Goal: Task Accomplishment & Management: Use online tool/utility

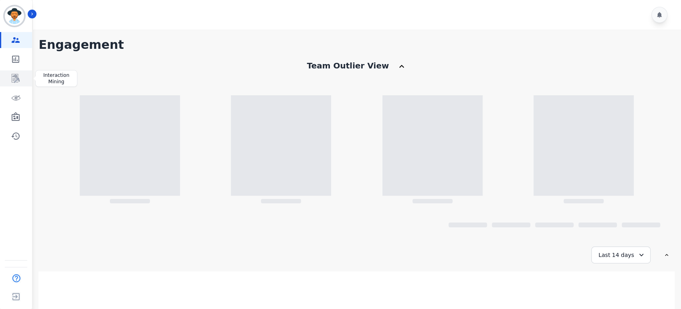
click at [14, 76] on icon "Sidebar" at bounding box center [16, 79] width 10 height 10
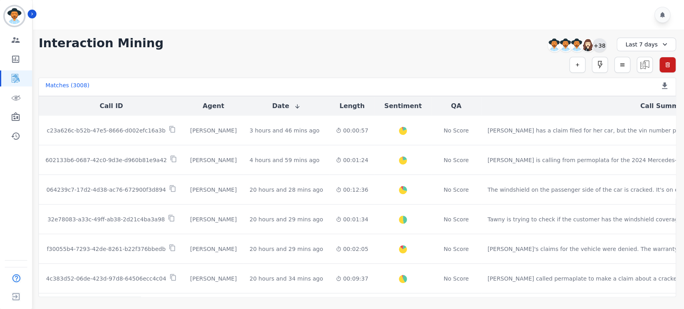
click at [598, 41] on div "+38" at bounding box center [600, 45] width 14 height 14
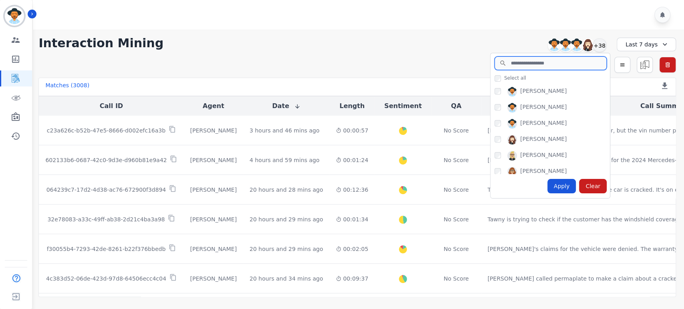
click at [562, 59] on input "search" at bounding box center [551, 64] width 112 height 14
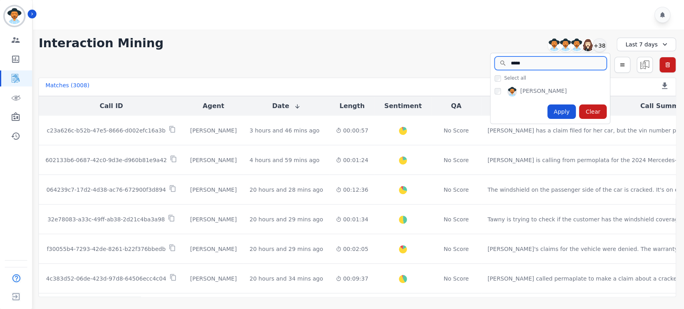
type input "*****"
click at [565, 115] on div "Apply" at bounding box center [561, 112] width 29 height 14
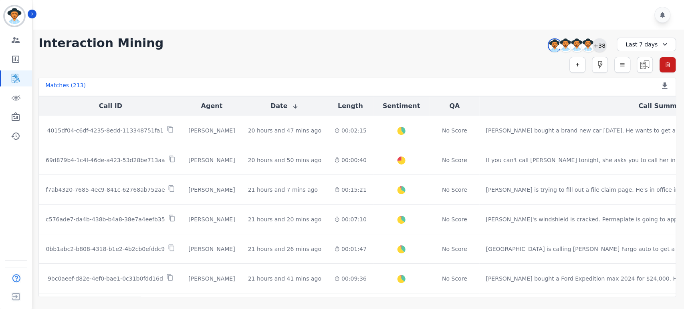
click at [600, 42] on div "+38" at bounding box center [600, 45] width 14 height 14
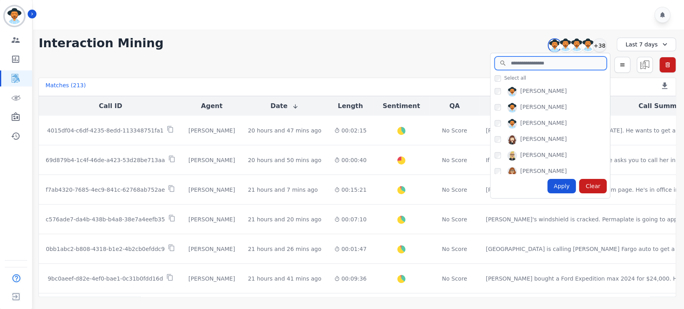
click at [537, 66] on input "search" at bounding box center [551, 64] width 112 height 14
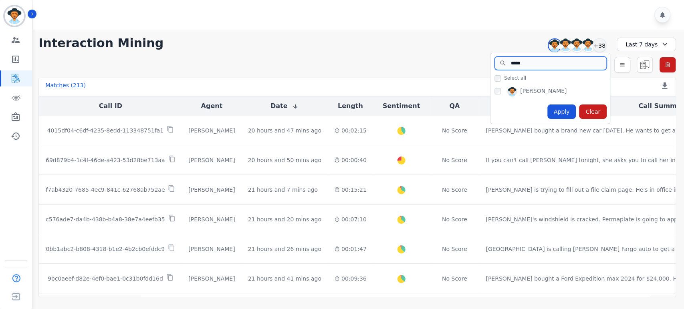
type input "*****"
click at [504, 110] on div "Apply Clear" at bounding box center [550, 112] width 119 height 24
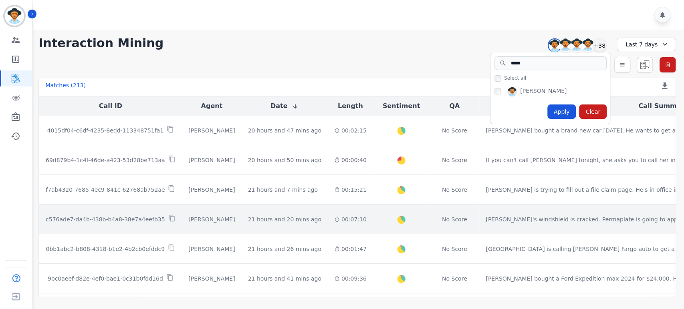
click at [133, 216] on p "c576ade7-da4b-438b-b4a8-38e7a4eefb35" at bounding box center [105, 220] width 119 height 8
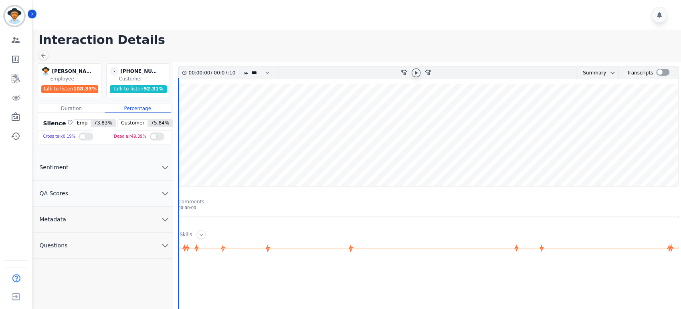
click at [418, 73] on icon at bounding box center [416, 73] width 6 height 6
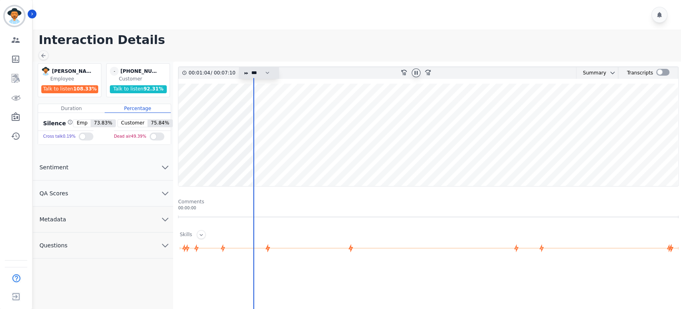
click at [269, 74] on select "* * * **** * *** * ****" at bounding box center [262, 73] width 24 height 12
select select "****"
click at [250, 67] on select "* * * **** * *** * ****" at bounding box center [262, 73] width 24 height 12
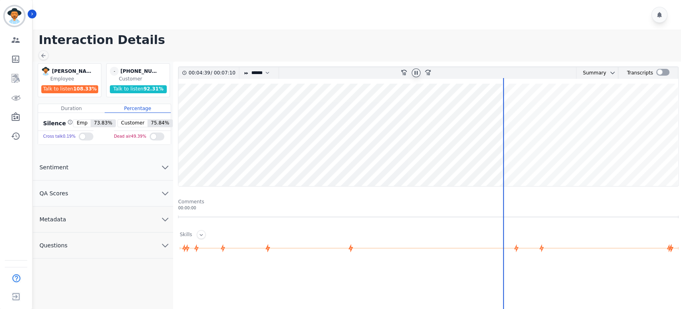
click at [166, 192] on icon "chevron down" at bounding box center [165, 194] width 10 height 10
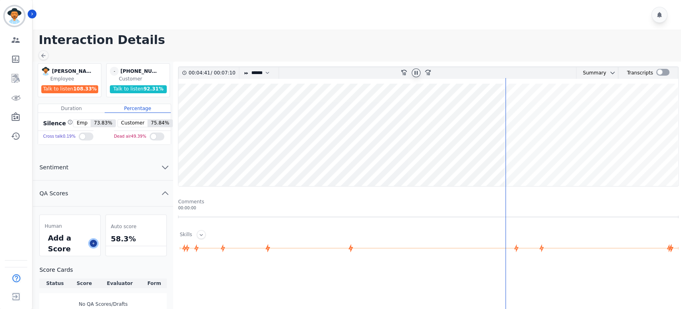
click at [93, 243] on icon at bounding box center [93, 243] width 2 height 2
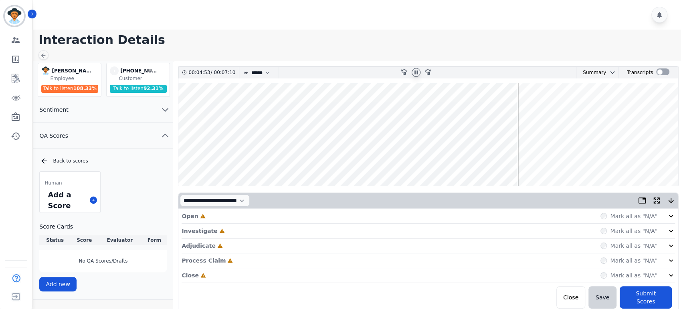
click at [674, 214] on icon at bounding box center [671, 216] width 8 height 8
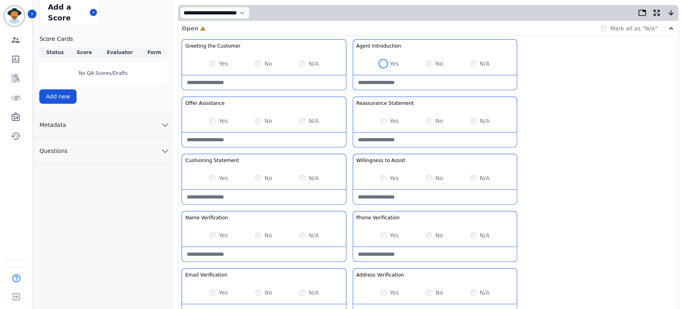
scroll to position [201, 0]
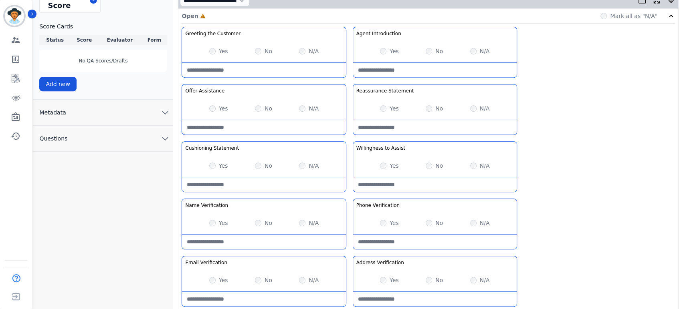
drag, startPoint x: 680, startPoint y: 129, endPoint x: 681, endPoint y: 191, distance: 62.1
click at [681, 191] on html "[PERSON_NAME] ID: [PERSON_NAME][EMAIL_ADDRESS][PERSON_NAME][DOMAIN_NAME] Engage…" at bounding box center [340, 101] width 681 height 605
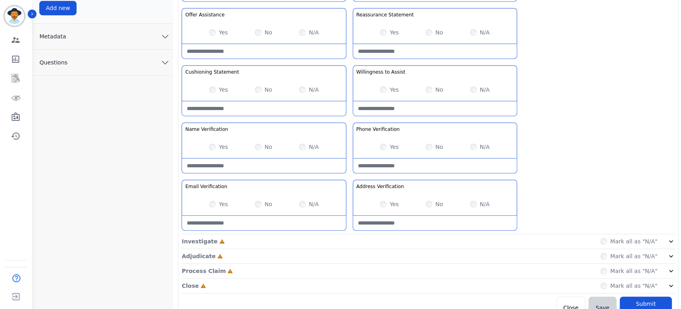
scroll to position [287, 0]
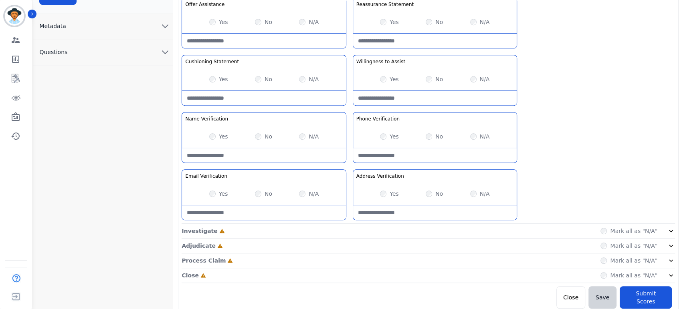
click at [261, 192] on div "No" at bounding box center [263, 194] width 17 height 8
click at [260, 188] on div "Yes No N/A" at bounding box center [264, 194] width 164 height 22
click at [425, 239] on div "Investigate Incomplete Mark all as "N/A"" at bounding box center [428, 246] width 493 height 15
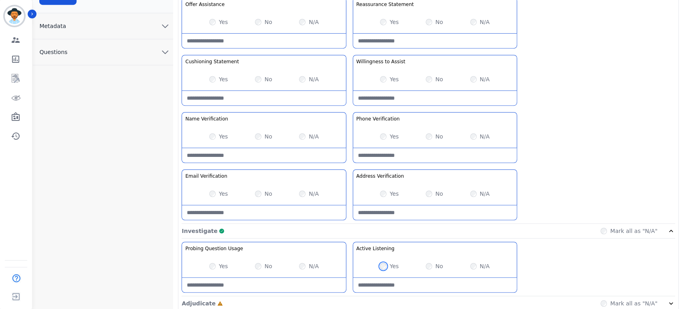
scroll to position [345, 0]
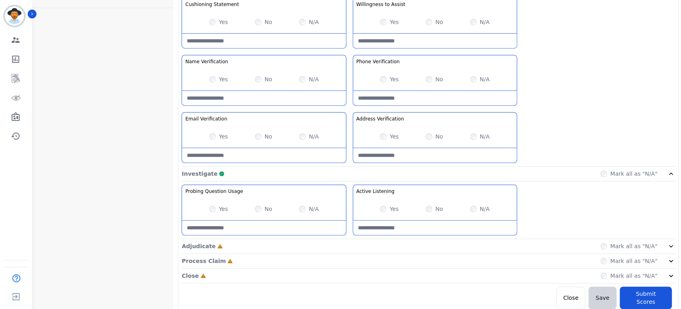
click at [670, 269] on div "Adjudicate Incomplete Mark all as "N/A"" at bounding box center [428, 276] width 493 height 15
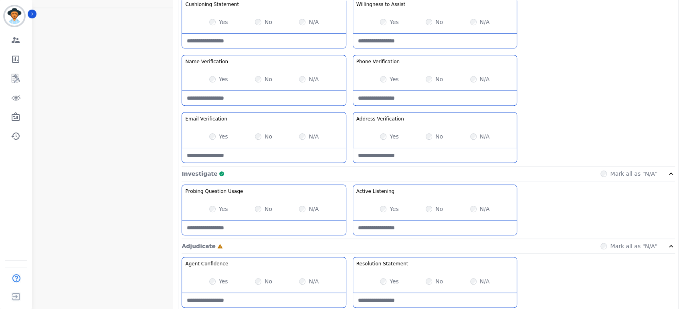
click at [210, 284] on div "Yes" at bounding box center [218, 282] width 19 height 8
click at [210, 278] on div "Yes" at bounding box center [218, 282] width 19 height 8
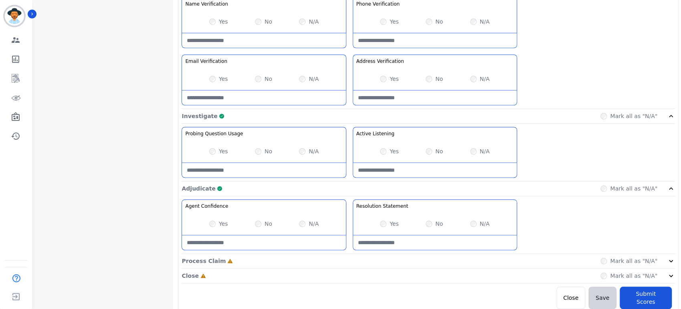
click at [671, 262] on icon at bounding box center [671, 261] width 8 height 8
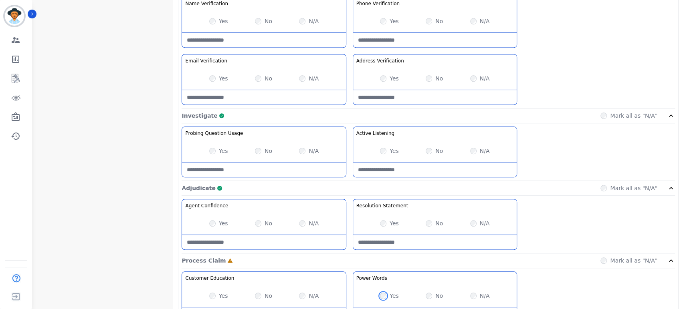
scroll to position [574, 0]
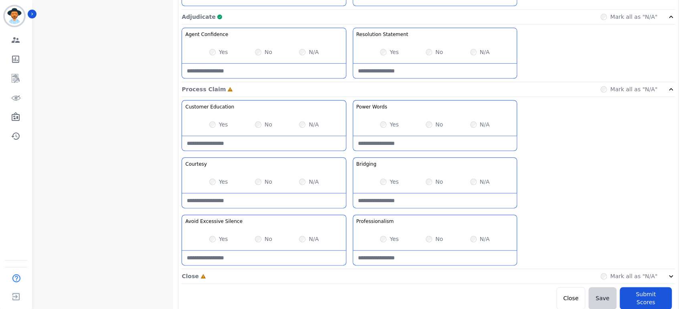
click at [664, 273] on div "Mark all as "N/A"" at bounding box center [637, 277] width 75 height 8
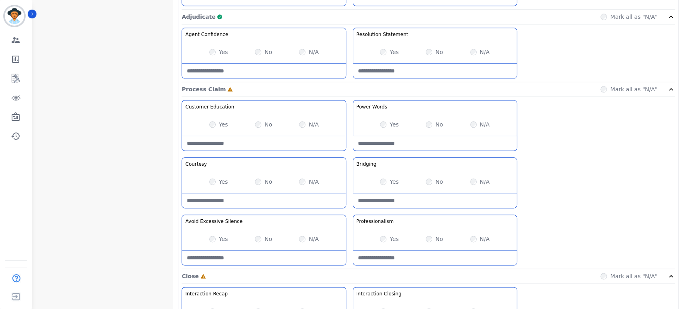
scroll to position [689, 0]
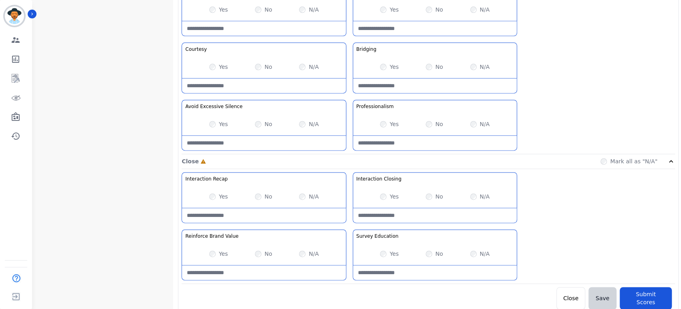
click at [262, 196] on div "No" at bounding box center [263, 197] width 17 height 8
click at [305, 196] on div "N/A" at bounding box center [309, 197] width 20 height 8
click at [386, 126] on div "Yes" at bounding box center [389, 124] width 19 height 8
click at [429, 193] on div "No" at bounding box center [434, 197] width 17 height 8
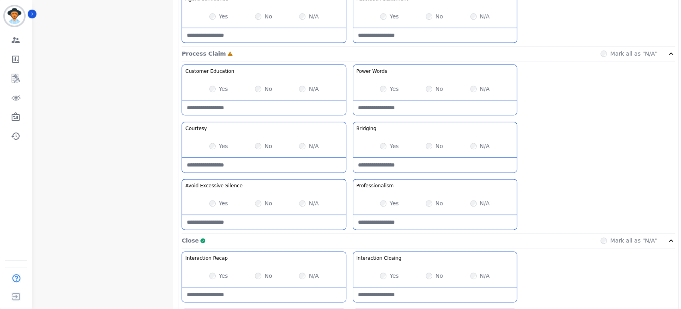
scroll to position [609, 0]
click at [260, 91] on div "No" at bounding box center [263, 90] width 17 height 8
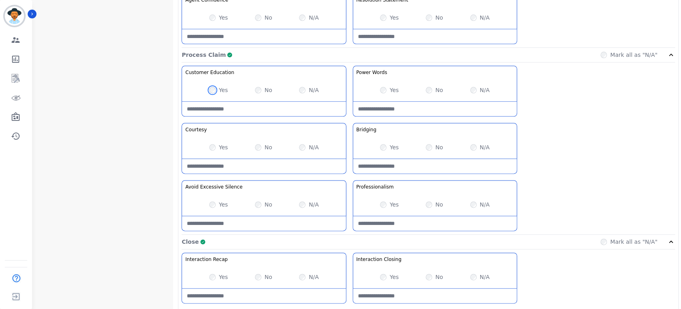
scroll to position [689, 0]
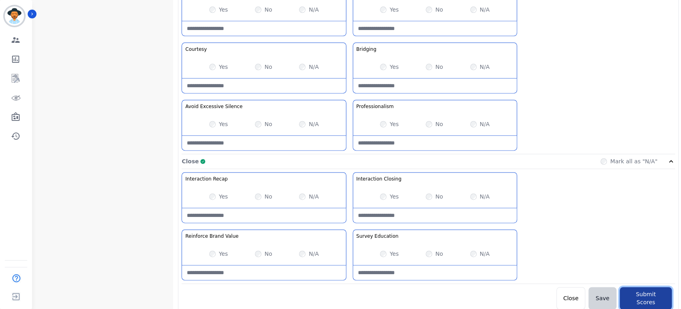
click at [651, 296] on button "Submit Scores" at bounding box center [646, 298] width 52 height 22
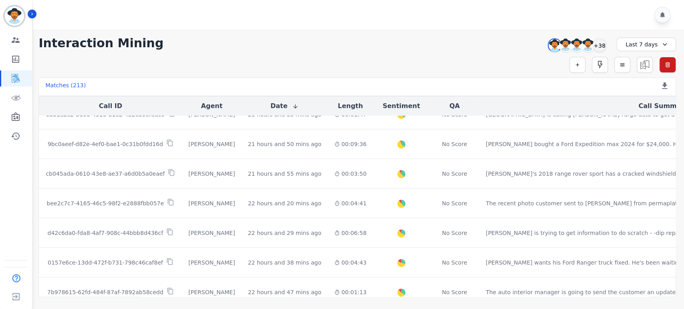
scroll to position [137, 0]
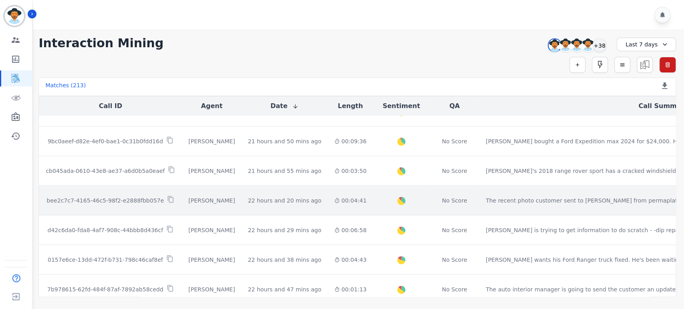
click at [138, 203] on p "bee2c7c7-4165-46c5-98f2-e2888fbb057e" at bounding box center [105, 201] width 117 height 8
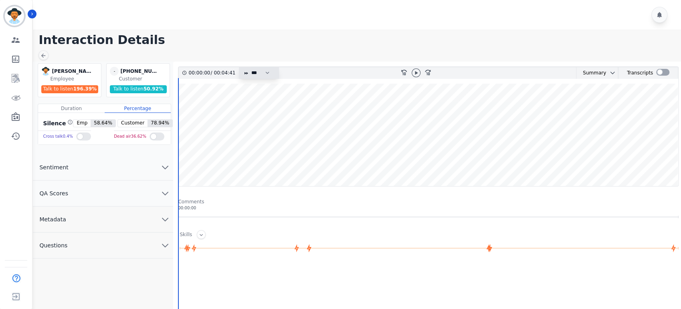
click at [266, 69] on select "* * * **** * *** * ****" at bounding box center [262, 73] width 24 height 12
select select "****"
click at [250, 67] on select "* * * **** * *** * ****" at bounding box center [262, 73] width 24 height 12
click at [417, 73] on icon at bounding box center [416, 73] width 3 height 4
click at [165, 195] on icon "chevron down" at bounding box center [165, 193] width 6 height 3
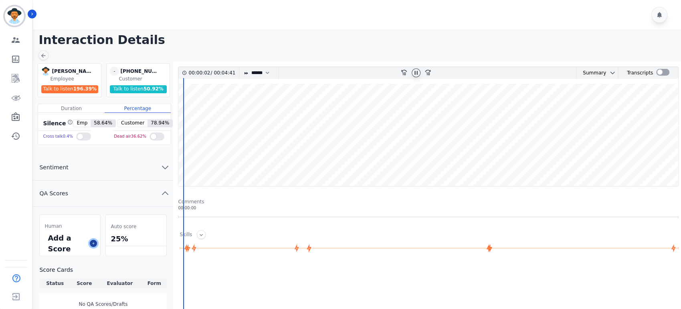
click at [94, 244] on icon at bounding box center [93, 244] width 4 height 4
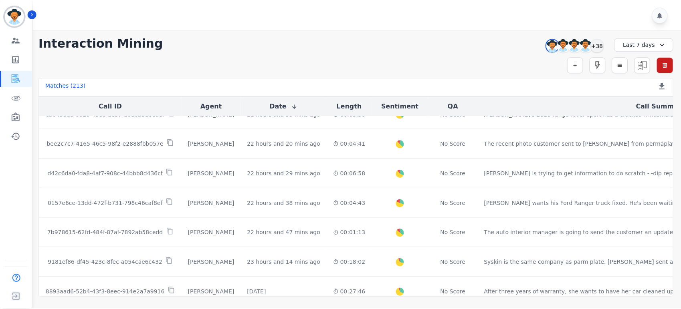
scroll to position [196, 0]
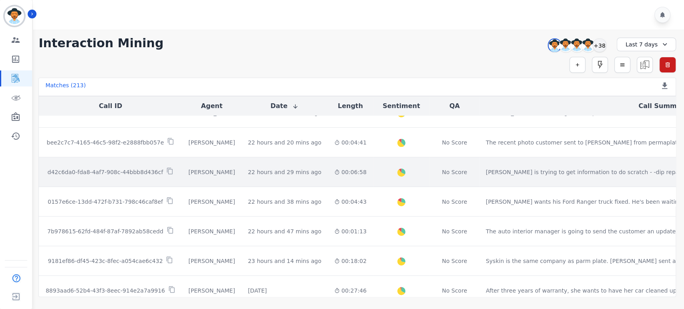
click at [129, 173] on p "d42c6da0-fda8-4af7-908c-44bbb8d436cf" at bounding box center [106, 172] width 116 height 8
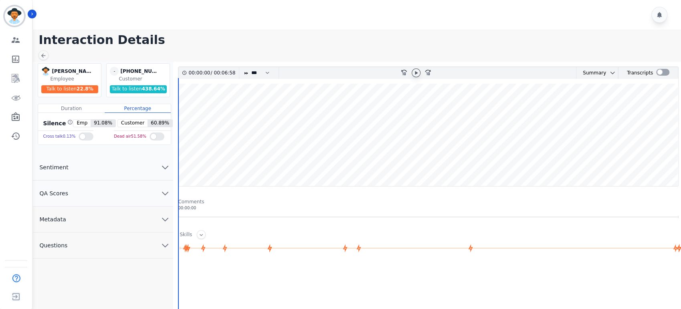
click at [417, 73] on icon at bounding box center [416, 73] width 6 height 6
click at [256, 79] on select "* * * **** * *** * ****" at bounding box center [262, 73] width 24 height 12
select select "****"
click at [250, 67] on select "* * * **** * *** * ****" at bounding box center [262, 73] width 24 height 12
click at [147, 198] on button "QA Scores" at bounding box center [103, 194] width 140 height 26
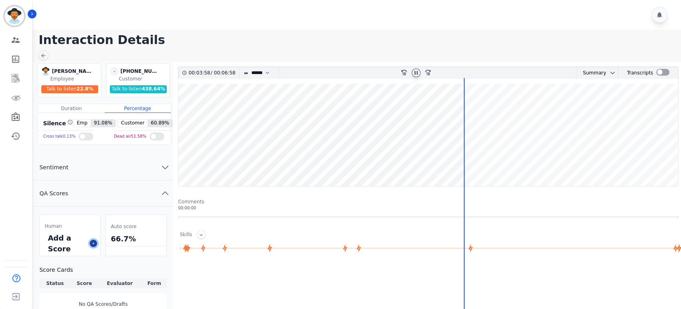
click at [95, 243] on icon at bounding box center [93, 244] width 4 height 4
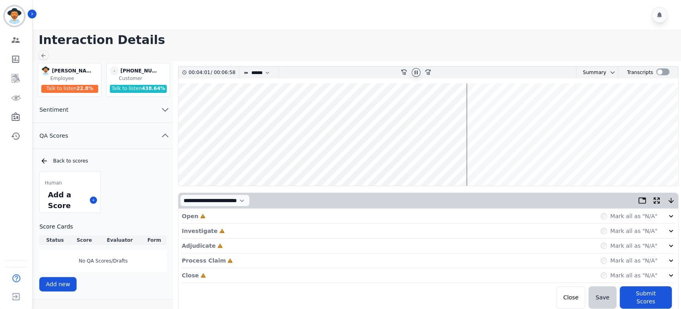
click at [672, 217] on icon at bounding box center [671, 216] width 8 height 8
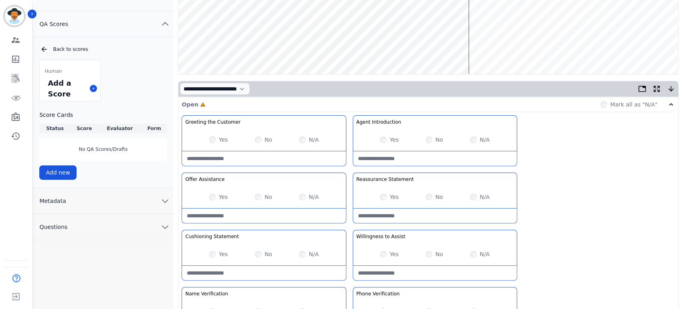
scroll to position [135, 0]
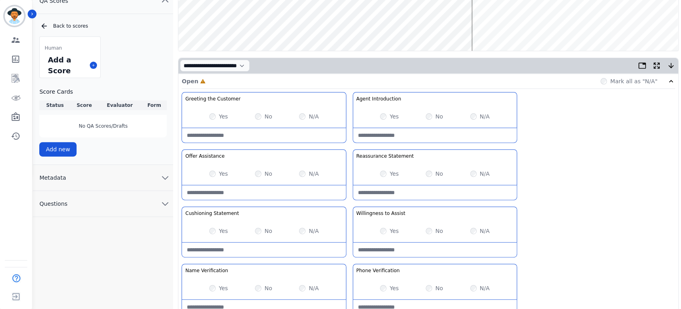
click at [211, 113] on div "Yes" at bounding box center [218, 117] width 19 height 8
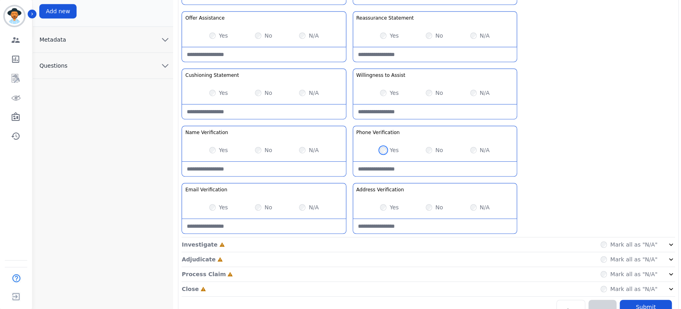
scroll to position [287, 0]
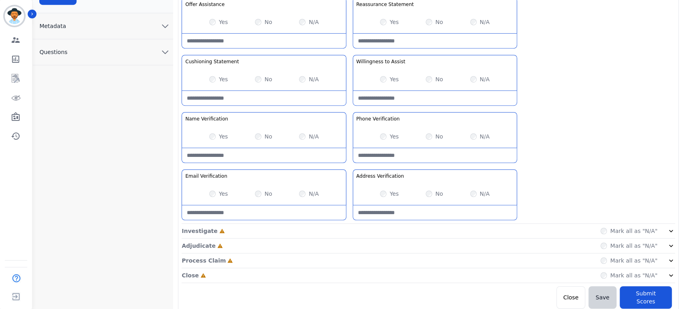
click at [673, 230] on icon at bounding box center [671, 231] width 8 height 8
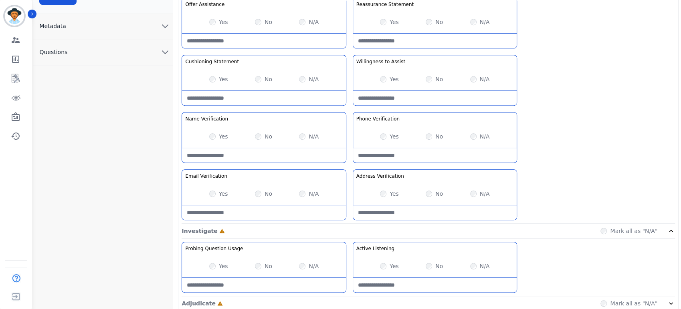
scroll to position [345, 0]
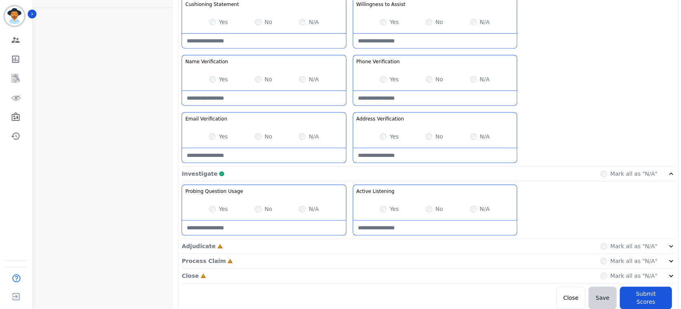
click at [674, 246] on icon at bounding box center [671, 246] width 8 height 8
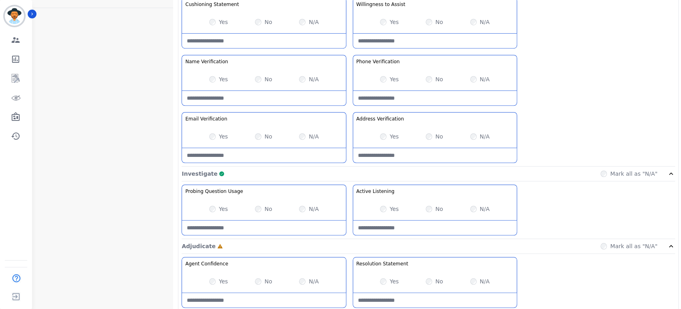
scroll to position [402, 0]
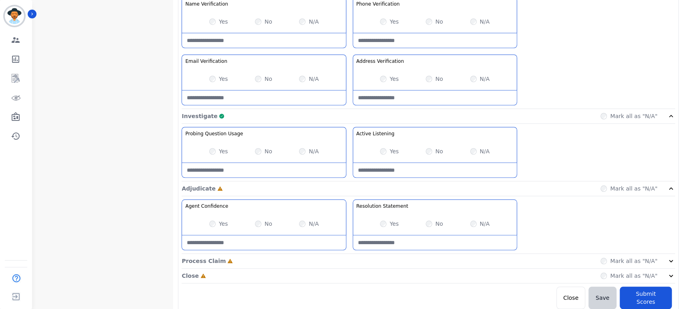
click at [215, 227] on div "Yes" at bounding box center [218, 224] width 19 height 8
click at [674, 259] on icon at bounding box center [671, 261] width 8 height 8
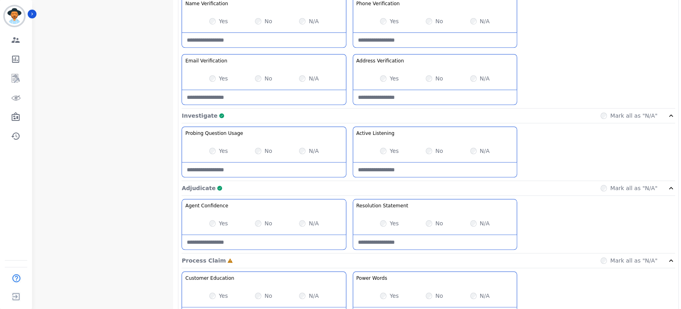
scroll to position [574, 0]
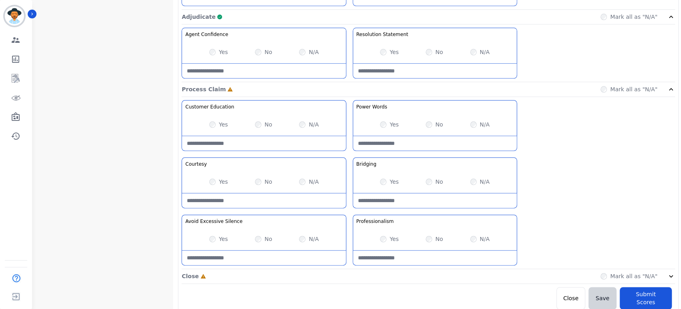
click at [211, 185] on div "Yes No N/A" at bounding box center [264, 182] width 164 height 22
click at [383, 178] on div "Yes" at bounding box center [389, 182] width 19 height 8
click at [668, 279] on icon at bounding box center [671, 277] width 8 height 8
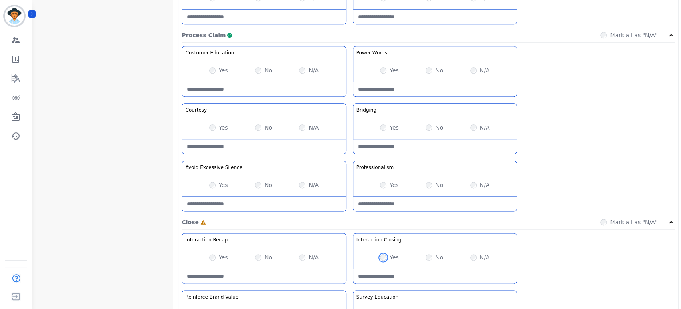
scroll to position [689, 0]
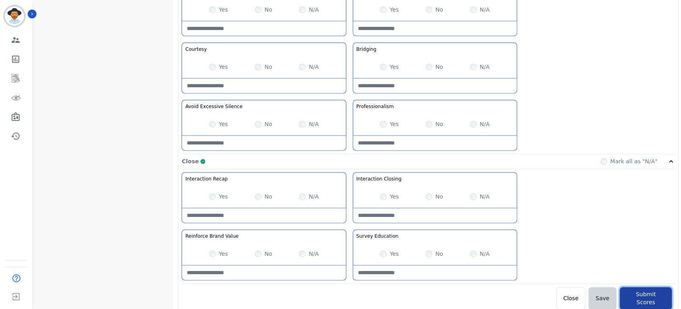
click at [642, 292] on button "Submit Scores" at bounding box center [646, 298] width 52 height 22
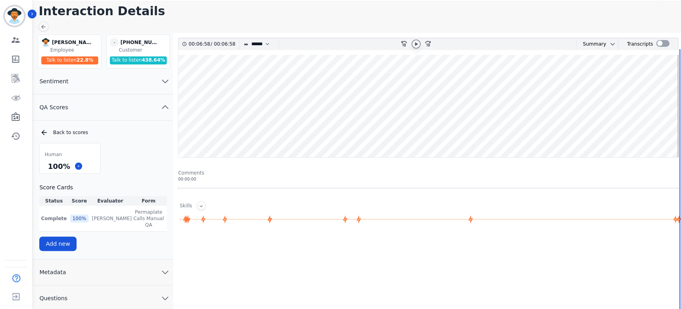
scroll to position [17, 0]
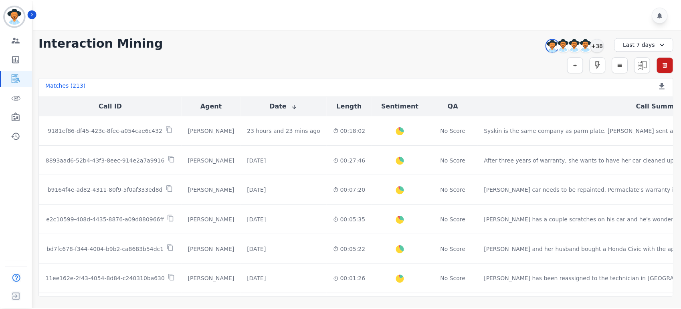
scroll to position [343, 0]
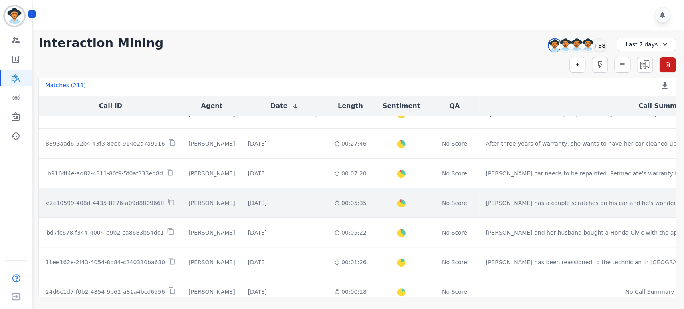
click at [129, 204] on p "e2c10599-408d-4435-8876-a09d880966ff" at bounding box center [105, 203] width 118 height 8
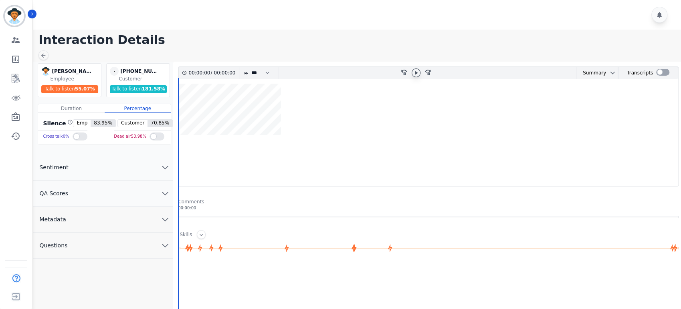
click at [416, 74] on icon at bounding box center [416, 73] width 6 height 6
click at [267, 72] on select "* * * **** * *** * ****" at bounding box center [262, 73] width 24 height 12
select select "****"
click at [250, 67] on select "* * * **** * *** * ****" at bounding box center [262, 73] width 24 height 12
click at [415, 76] on div at bounding box center [416, 73] width 9 height 9
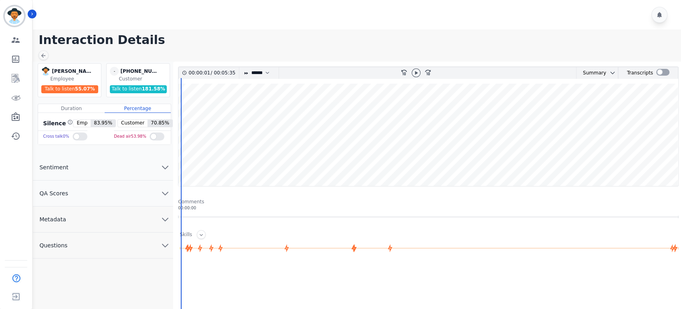
click at [170, 197] on button "QA Scores" at bounding box center [103, 194] width 140 height 26
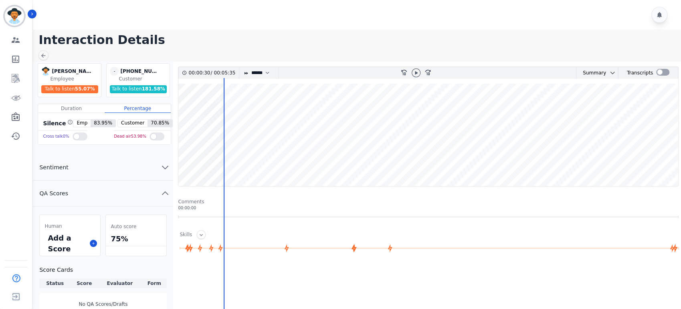
scroll to position [122, 0]
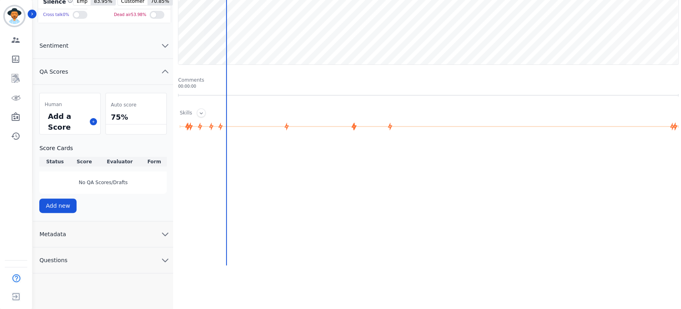
click at [97, 120] on div "Add a Score" at bounding box center [70, 121] width 61 height 25
click at [93, 121] on icon at bounding box center [93, 122] width 2 height 2
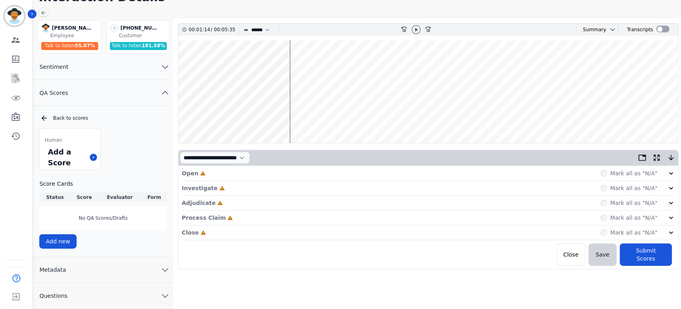
click at [672, 172] on icon at bounding box center [671, 174] width 8 height 8
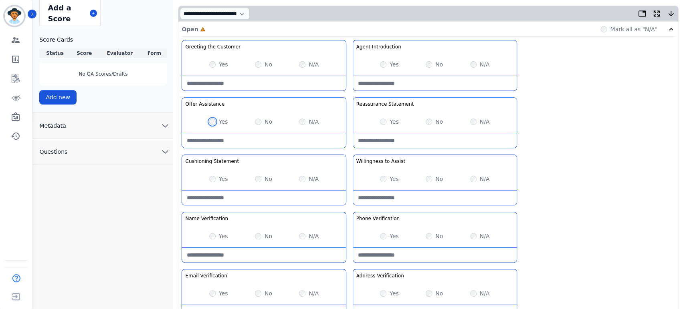
scroll to position [188, 0]
click at [386, 175] on div "Yes" at bounding box center [389, 178] width 19 height 8
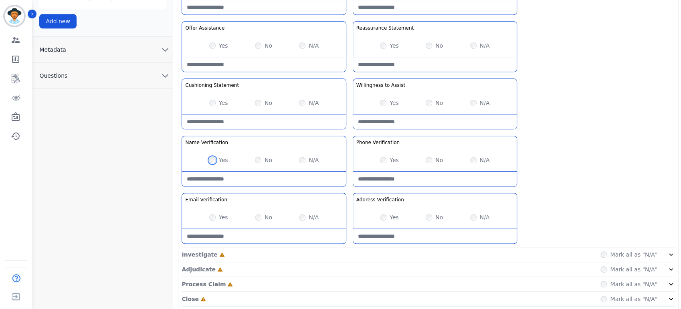
scroll to position [287, 0]
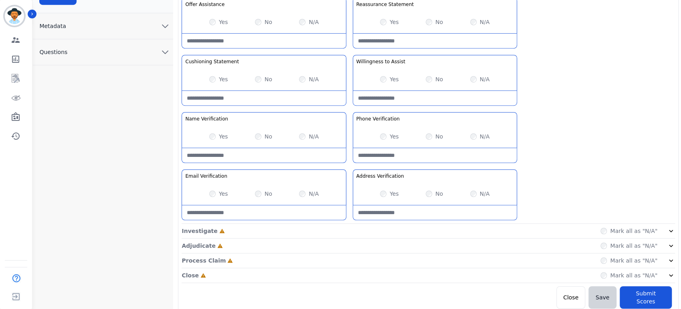
click at [670, 234] on icon at bounding box center [671, 231] width 8 height 8
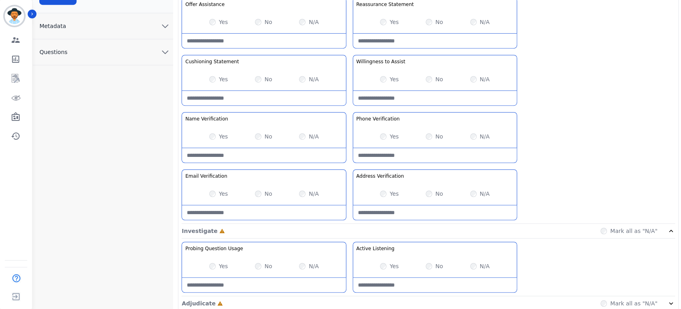
scroll to position [345, 0]
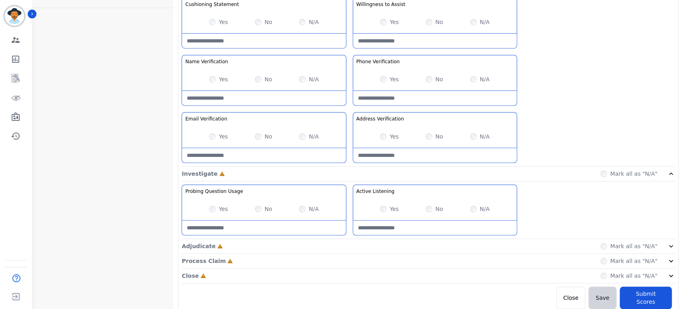
click at [669, 246] on icon at bounding box center [671, 246] width 8 height 8
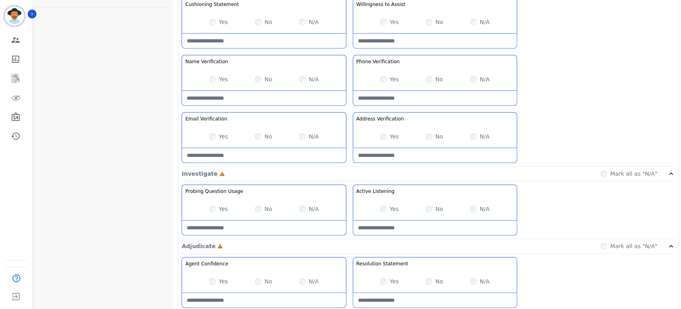
click at [680, 236] on div "**********" at bounding box center [428, 61] width 510 height 689
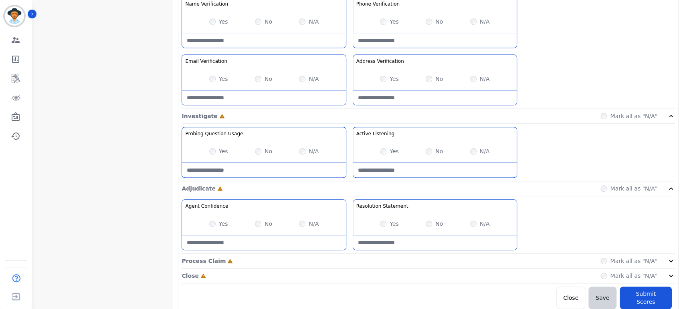
click at [668, 264] on icon at bounding box center [671, 261] width 8 height 8
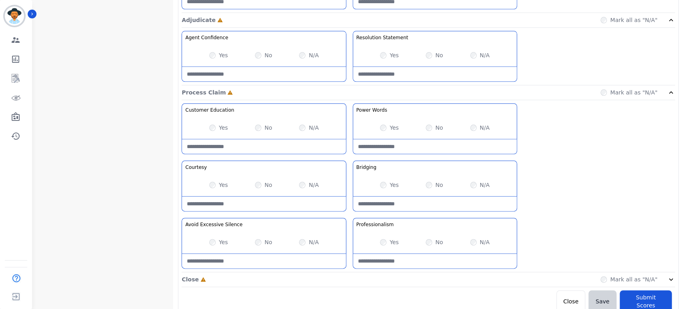
scroll to position [574, 0]
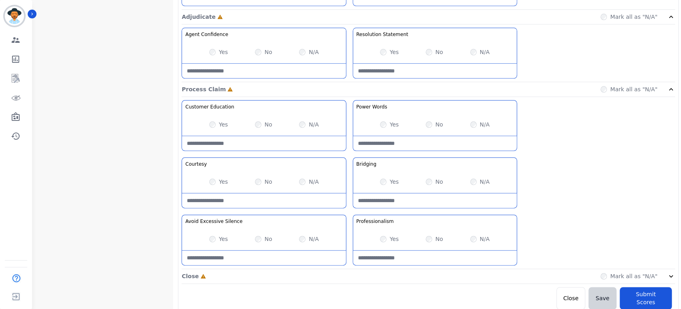
click at [669, 276] on icon at bounding box center [671, 277] width 8 height 8
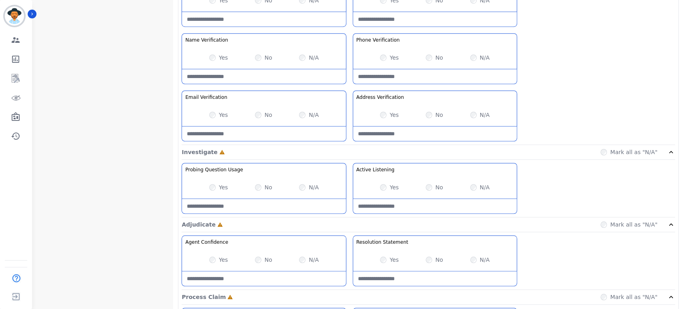
scroll to position [369, 0]
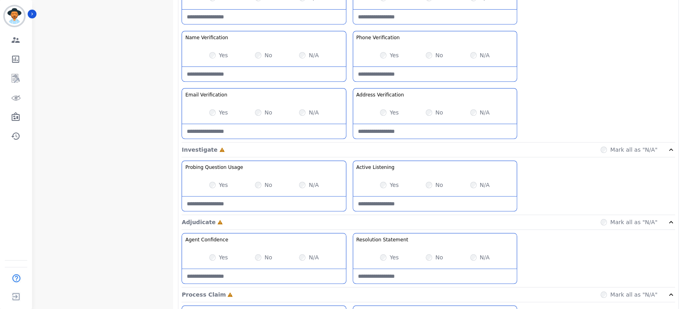
click at [208, 184] on div "Yes No N/A" at bounding box center [264, 185] width 164 height 22
click at [389, 187] on div "Yes" at bounding box center [389, 185] width 19 height 8
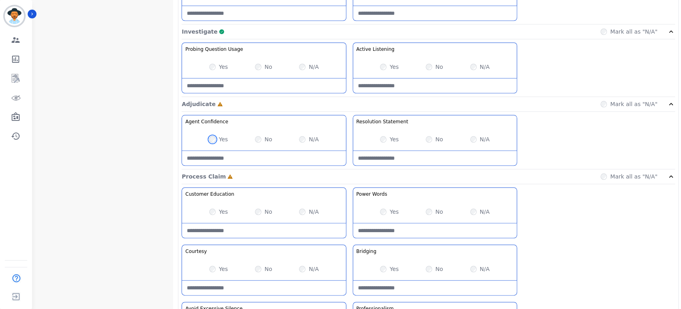
scroll to position [515, 0]
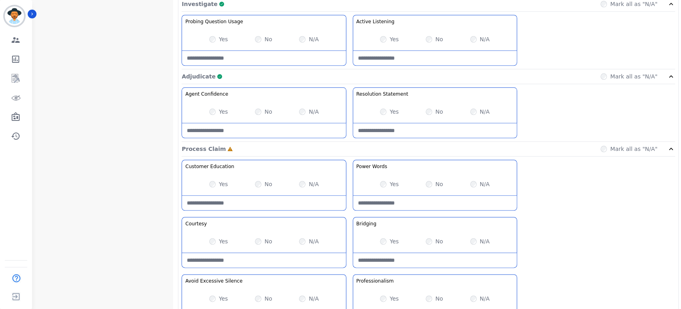
click at [210, 300] on div "Yes" at bounding box center [218, 299] width 19 height 8
click at [386, 180] on div "Yes" at bounding box center [389, 184] width 19 height 8
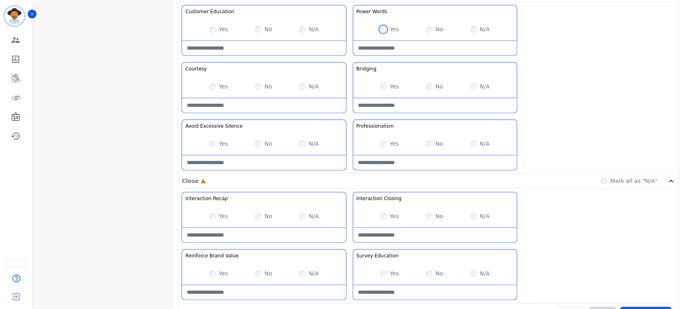
scroll to position [689, 0]
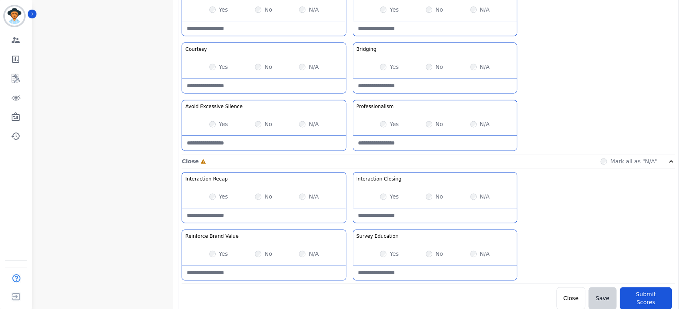
click at [384, 256] on div "Yes" at bounding box center [389, 254] width 19 height 8
click at [650, 299] on button "Submit Scores" at bounding box center [646, 298] width 52 height 22
click at [648, 292] on button "Submit Scores" at bounding box center [646, 298] width 52 height 22
click at [640, 297] on button "Submit Scores" at bounding box center [646, 298] width 52 height 22
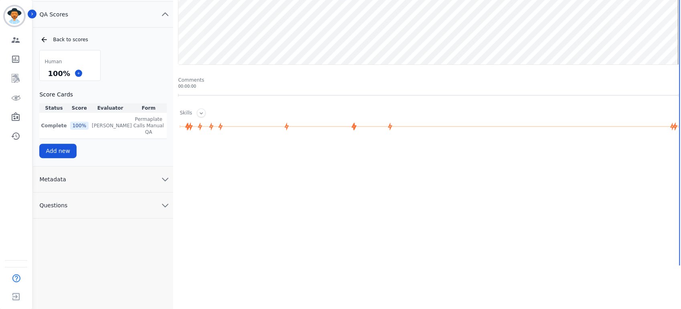
scroll to position [122, 0]
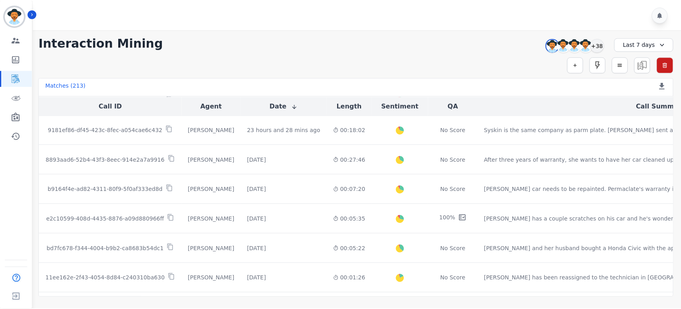
scroll to position [329, 0]
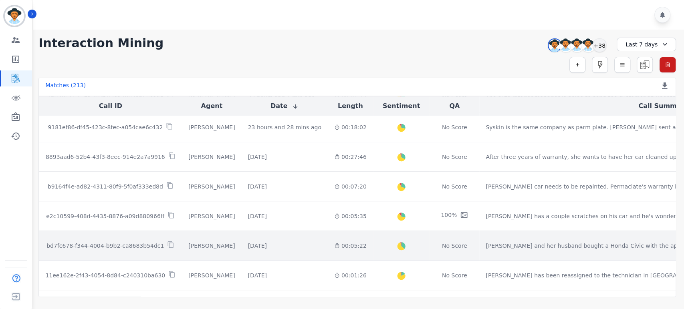
click at [670, 240] on td "[PERSON_NAME] and her husband bought a Honda Civic with the appearance protecti…" at bounding box center [663, 246] width 368 height 30
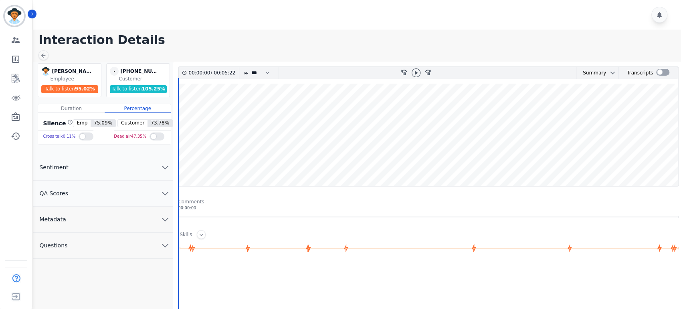
click at [168, 189] on icon "chevron down" at bounding box center [165, 194] width 10 height 10
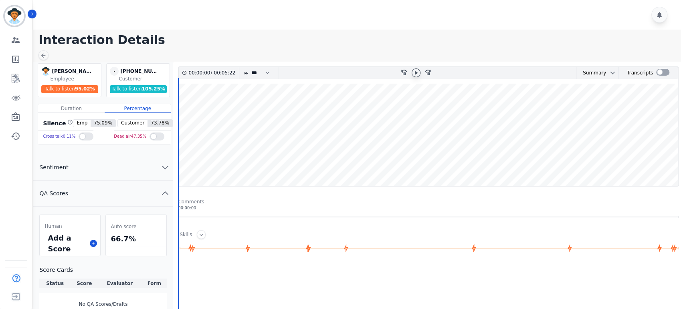
click at [415, 73] on icon at bounding box center [416, 73] width 3 height 4
click at [97, 242] on div "Add a Score" at bounding box center [70, 243] width 61 height 25
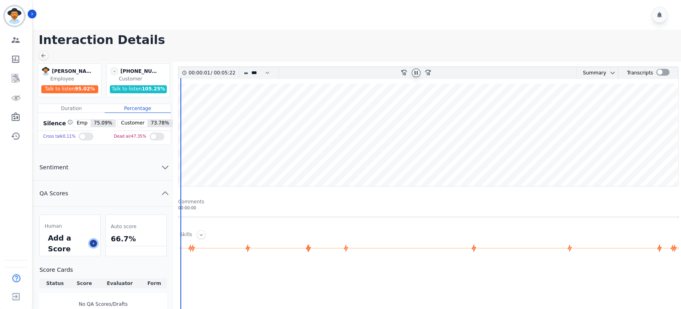
click at [93, 244] on icon at bounding box center [93, 244] width 4 height 4
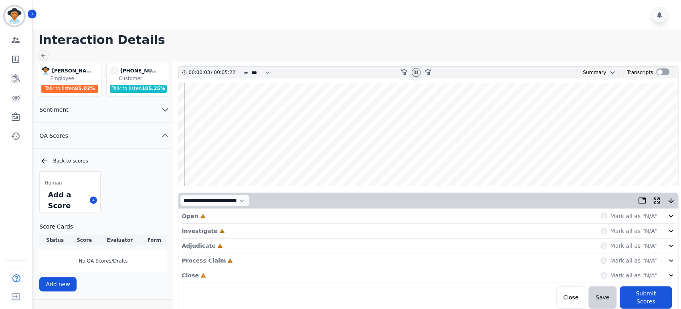
click at [670, 217] on icon at bounding box center [671, 216] width 8 height 8
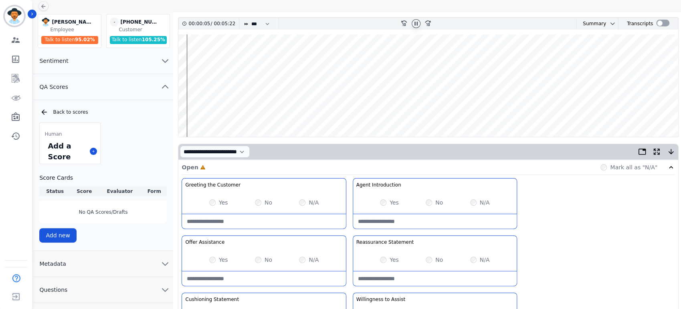
scroll to position [55, 0]
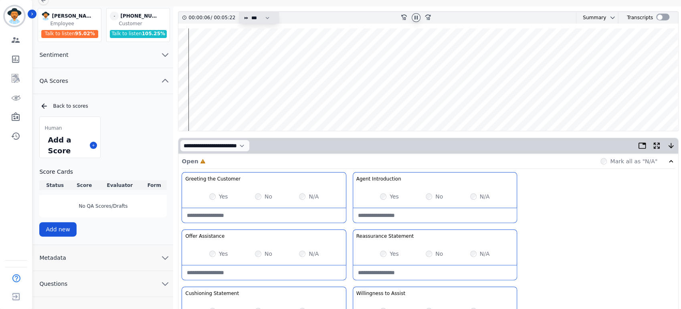
click at [262, 14] on select "* * * **** * *** * ****" at bounding box center [262, 18] width 24 height 12
select select "****"
click at [250, 12] on select "* * * **** * *** * ****" at bounding box center [262, 18] width 24 height 12
click at [212, 193] on div "Yes" at bounding box center [218, 197] width 19 height 8
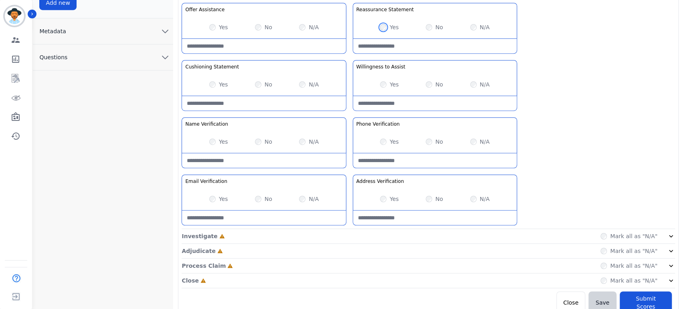
scroll to position [287, 0]
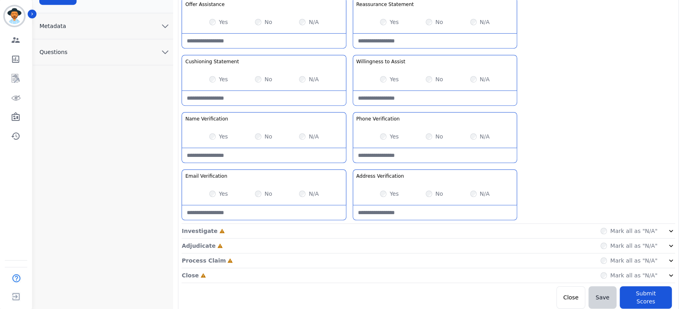
click at [670, 231] on icon at bounding box center [671, 231] width 8 height 8
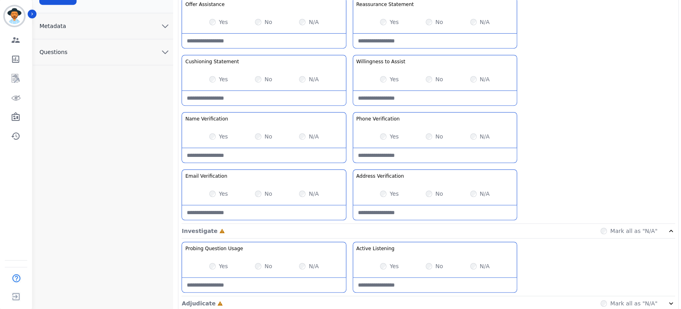
scroll to position [345, 0]
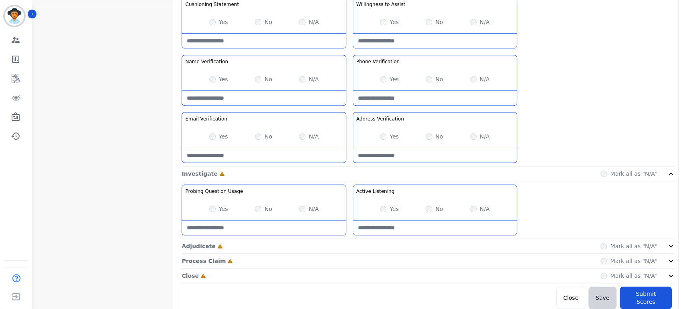
click at [669, 248] on icon at bounding box center [671, 246] width 8 height 8
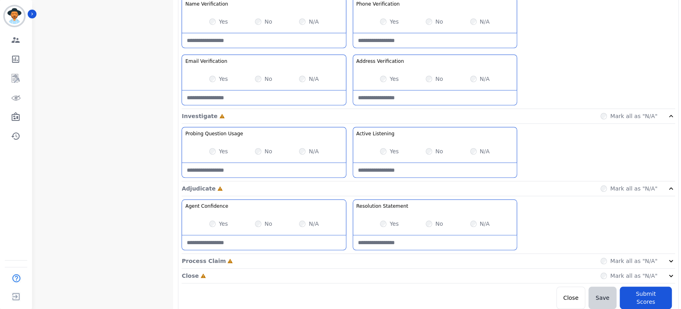
click at [670, 262] on icon at bounding box center [671, 261] width 8 height 8
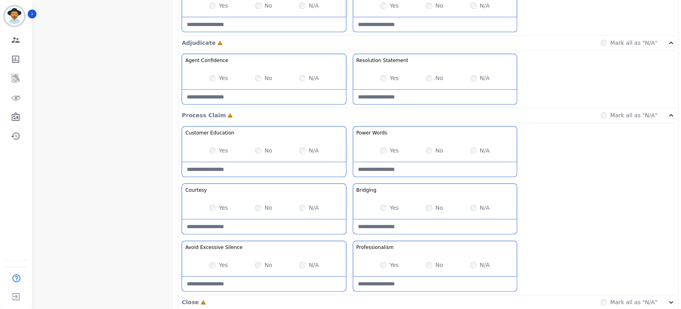
scroll to position [574, 0]
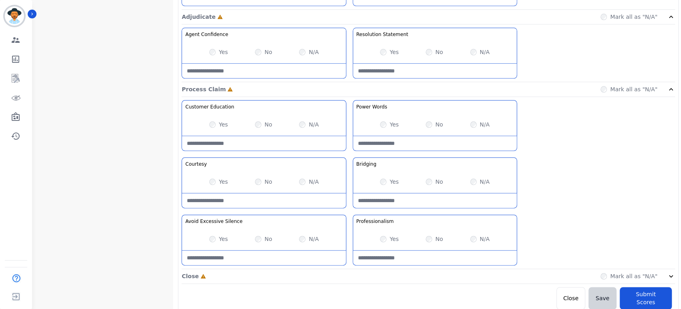
click at [670, 281] on div "Close Incomplete Mark all as "N/A"" at bounding box center [428, 276] width 493 height 15
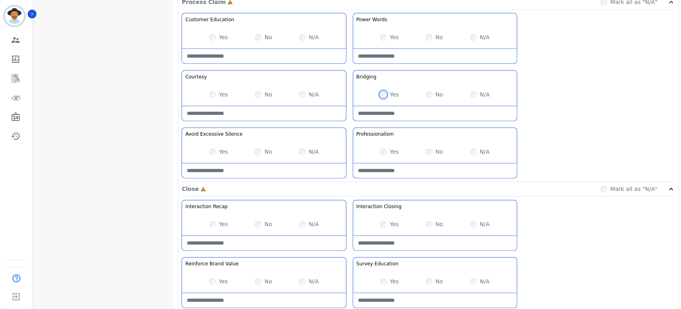
scroll to position [680, 0]
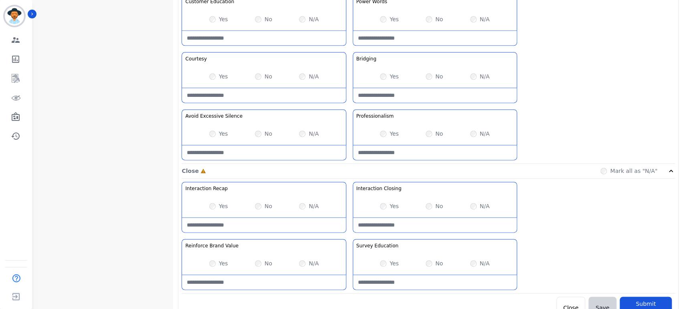
click at [212, 267] on div "Yes No N/A" at bounding box center [264, 263] width 164 height 22
click at [384, 260] on div "Yes" at bounding box center [389, 264] width 19 height 8
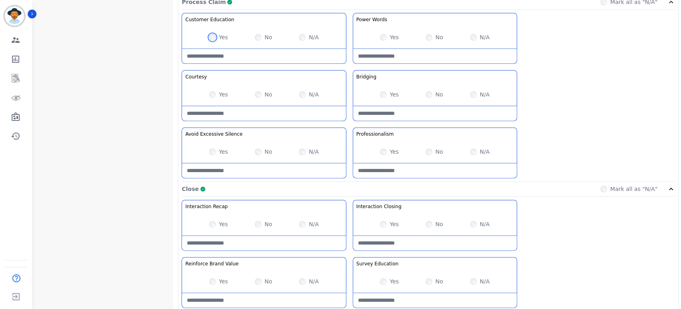
scroll to position [689, 0]
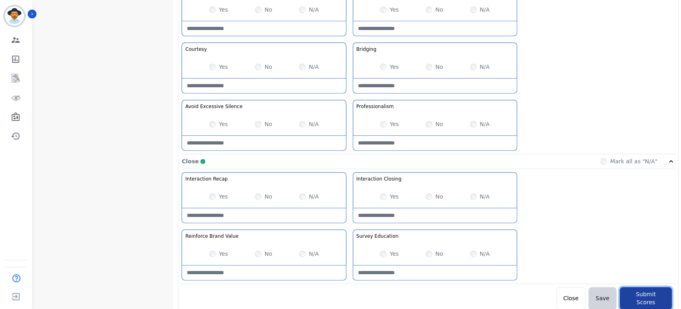
click at [646, 297] on button "Submit Scores" at bounding box center [646, 298] width 52 height 22
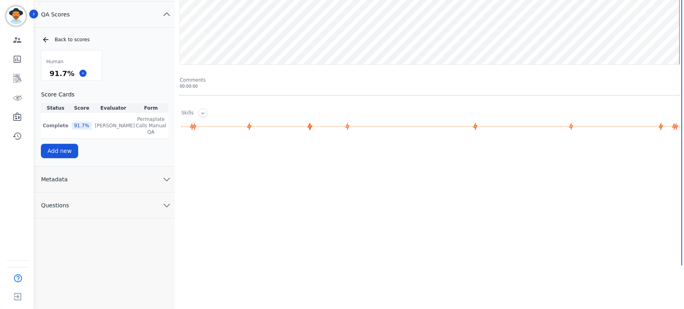
scroll to position [0, 0]
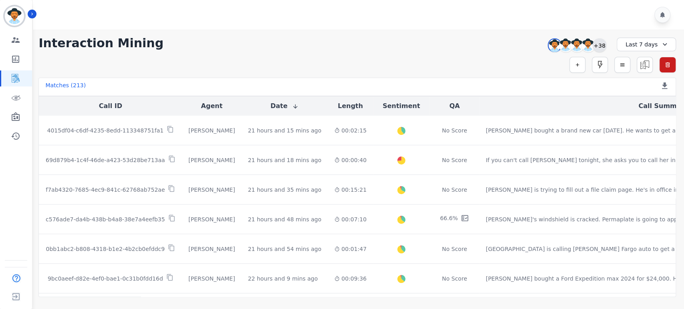
click at [599, 41] on div "+38" at bounding box center [600, 45] width 14 height 14
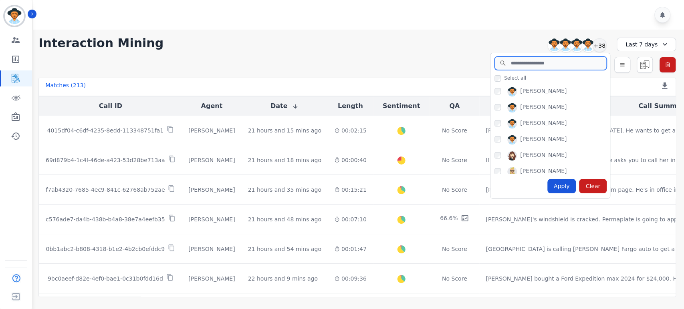
click at [546, 66] on input "search" at bounding box center [551, 64] width 112 height 14
type input "*"
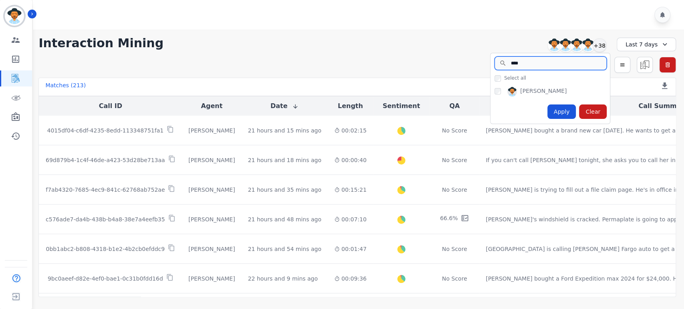
type input "****"
click at [567, 113] on div "Apply" at bounding box center [561, 112] width 29 height 14
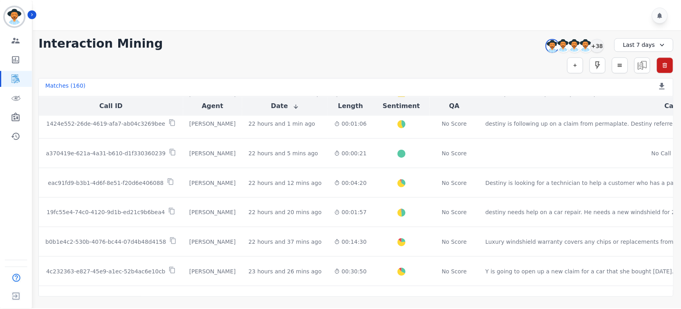
scroll to position [220, 0]
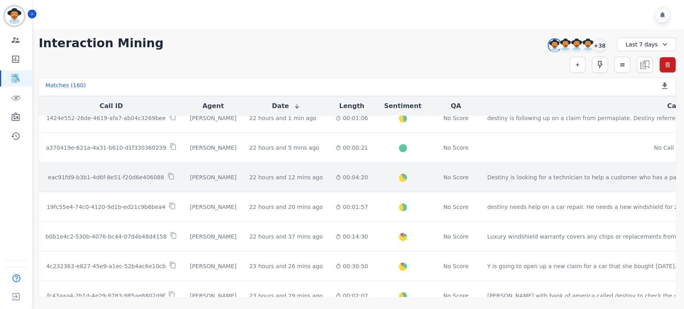
click at [136, 176] on p "eac91fd9-b3b1-4d6f-8e51-f20d6e406088" at bounding box center [106, 178] width 116 height 8
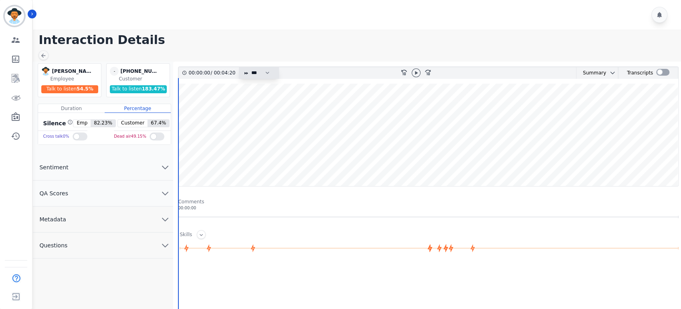
click at [261, 73] on select "* * * **** * *** * ****" at bounding box center [262, 73] width 24 height 12
select select "****"
click at [250, 67] on select "* * * **** * *** * ****" at bounding box center [262, 73] width 24 height 12
click at [418, 73] on icon at bounding box center [416, 73] width 6 height 6
click at [166, 190] on icon "chevron down" at bounding box center [165, 194] width 10 height 10
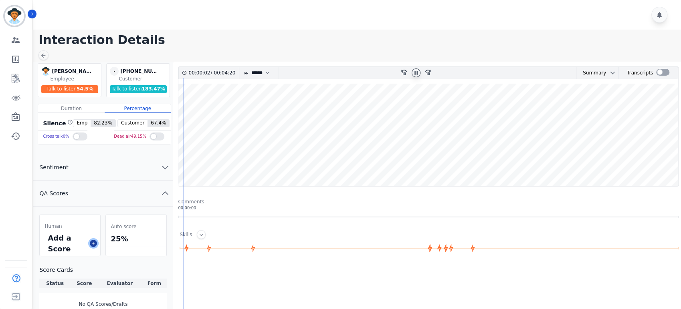
click at [92, 242] on icon at bounding box center [93, 244] width 4 height 4
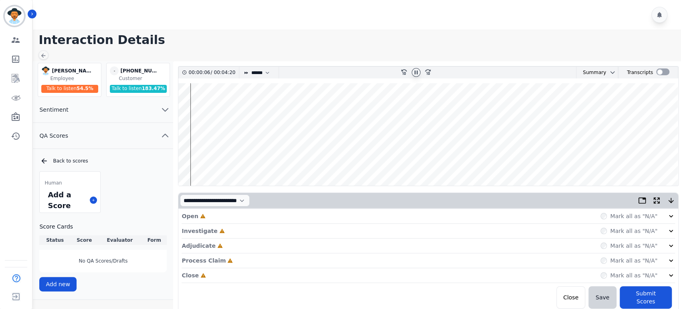
click at [671, 216] on icon at bounding box center [671, 216] width 4 height 2
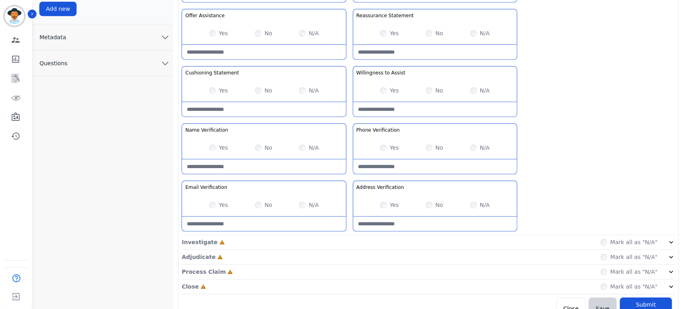
scroll to position [287, 0]
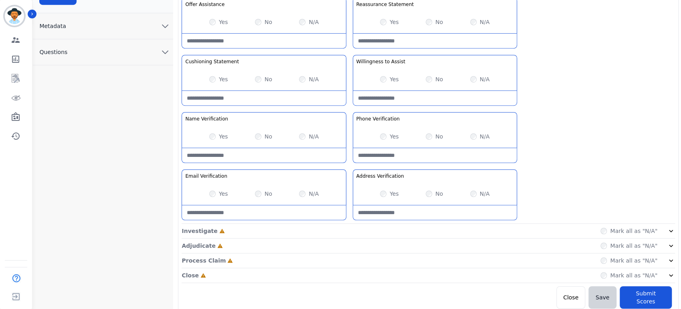
click at [672, 230] on icon at bounding box center [671, 231] width 4 height 2
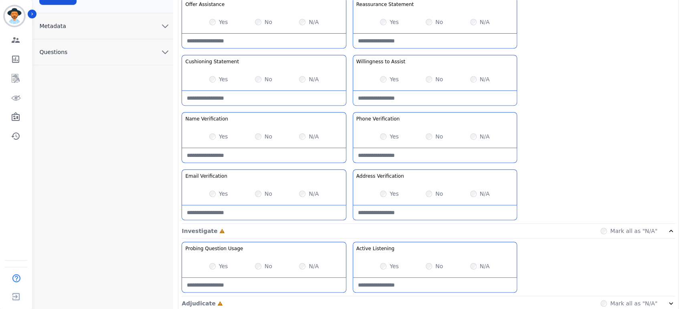
scroll to position [345, 0]
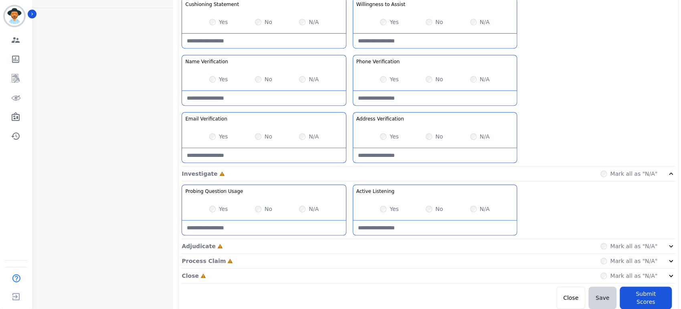
click at [670, 242] on icon at bounding box center [671, 246] width 8 height 8
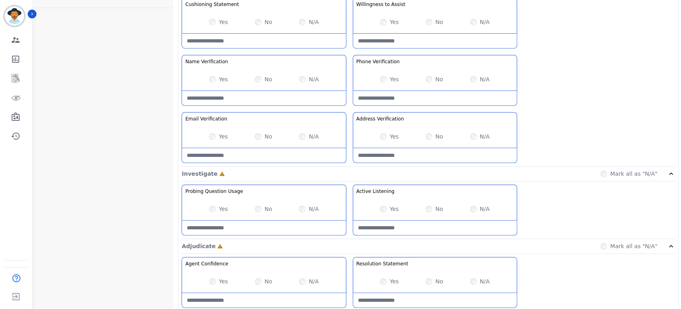
scroll to position [402, 0]
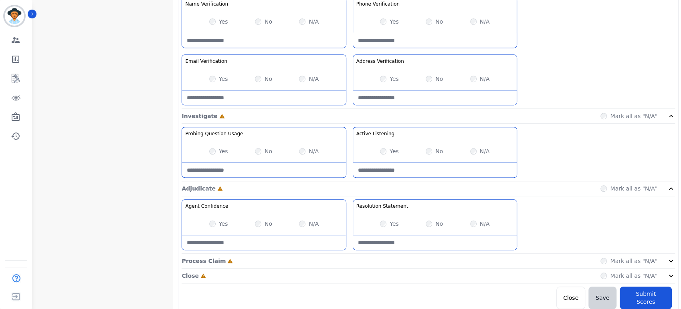
click at [672, 260] on icon at bounding box center [671, 261] width 4 height 2
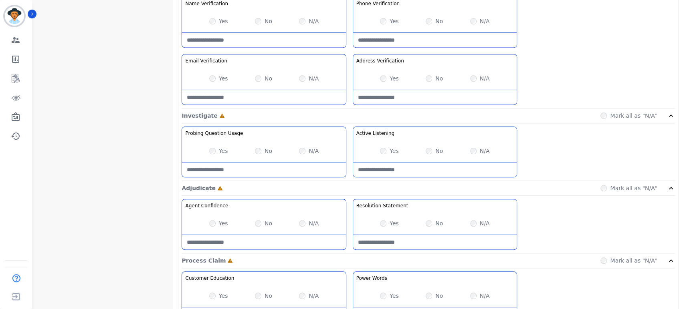
scroll to position [574, 0]
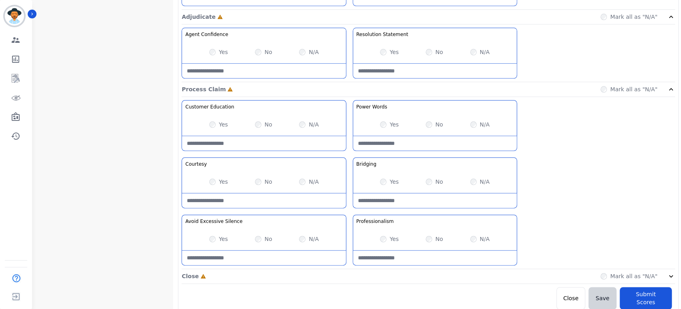
click at [668, 273] on icon at bounding box center [671, 277] width 8 height 8
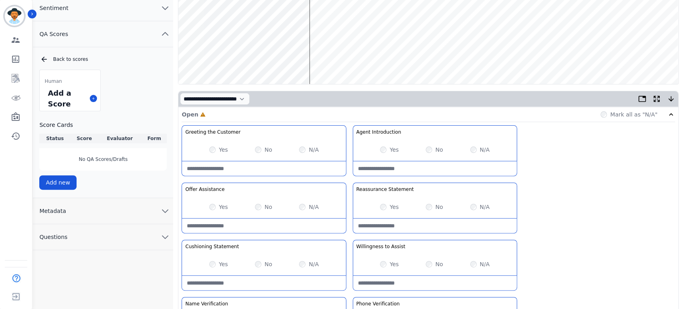
scroll to position [0, 0]
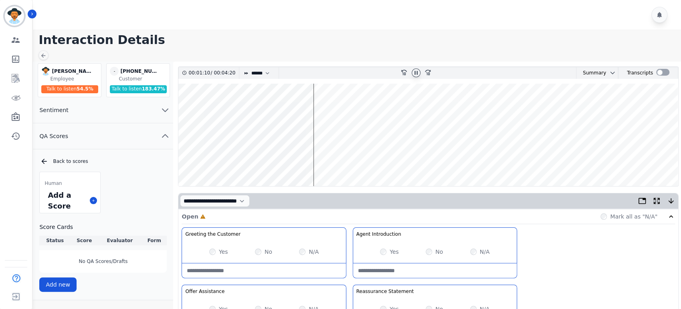
click at [417, 71] on icon at bounding box center [416, 73] width 6 height 6
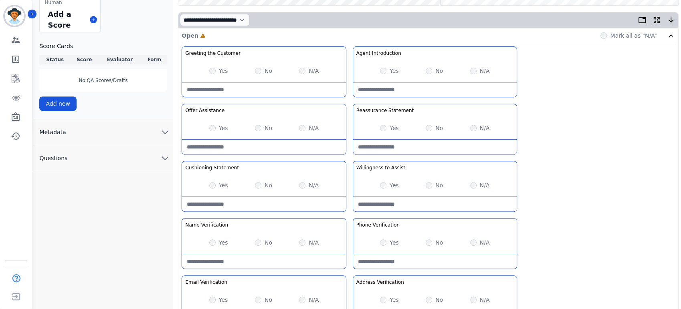
scroll to position [183, 0]
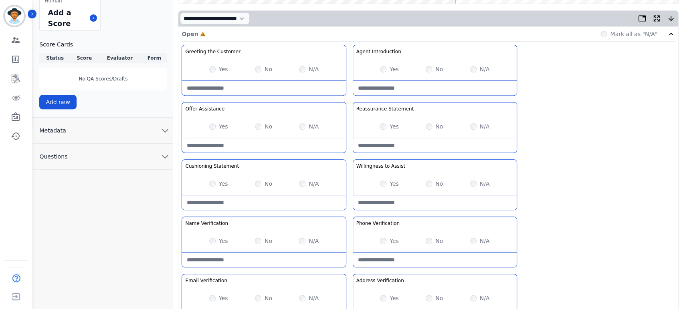
click at [382, 187] on div "Yes" at bounding box center [389, 184] width 19 height 8
click at [384, 180] on div "Yes" at bounding box center [389, 184] width 19 height 8
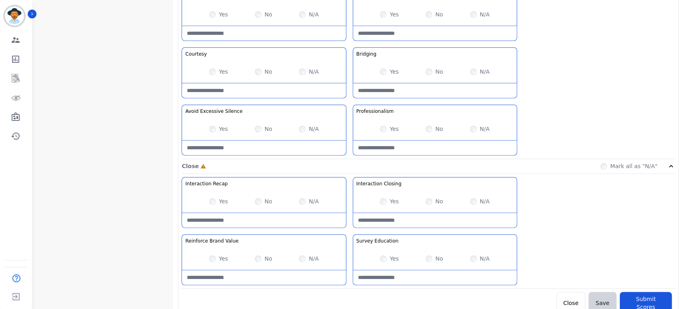
scroll to position [689, 0]
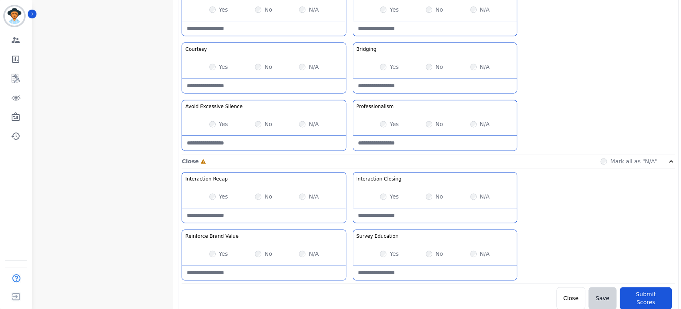
click at [432, 252] on div "No" at bounding box center [434, 254] width 17 height 8
click at [632, 287] on button "Submit Scores" at bounding box center [646, 298] width 52 height 22
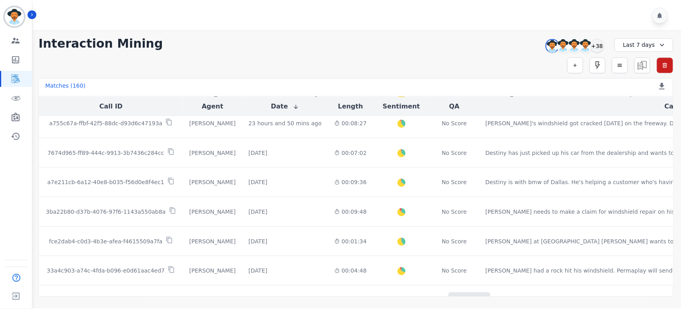
scroll to position [447, 0]
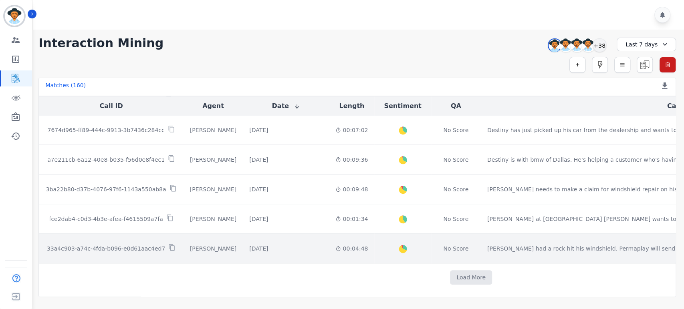
click at [107, 247] on p "33a4c903-a74c-4fda-b096-e0d61aac4ed7" at bounding box center [106, 249] width 118 height 8
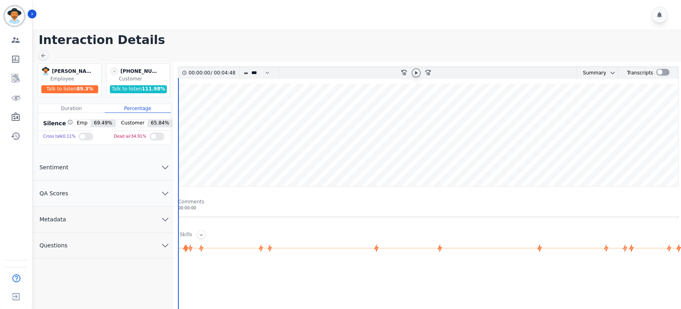
click at [418, 72] on icon at bounding box center [416, 73] width 6 height 6
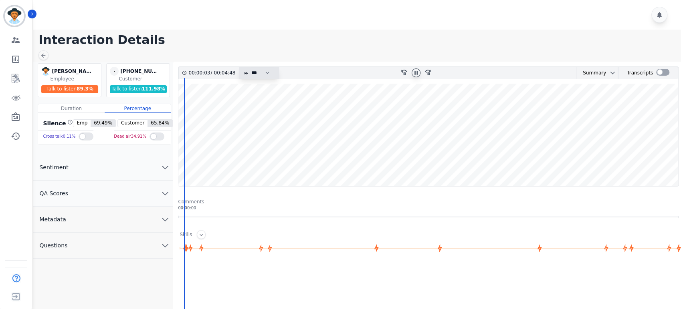
click at [258, 72] on select "* * * **** * *** * ****" at bounding box center [262, 73] width 24 height 12
select select "****"
click at [250, 67] on select "* * * **** * *** * ****" at bounding box center [262, 73] width 24 height 12
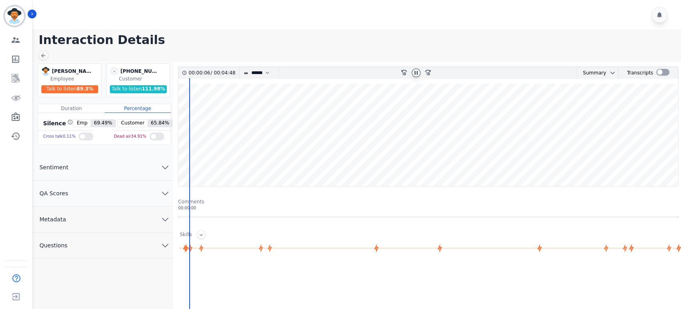
click at [155, 190] on button "QA Scores" at bounding box center [103, 194] width 140 height 26
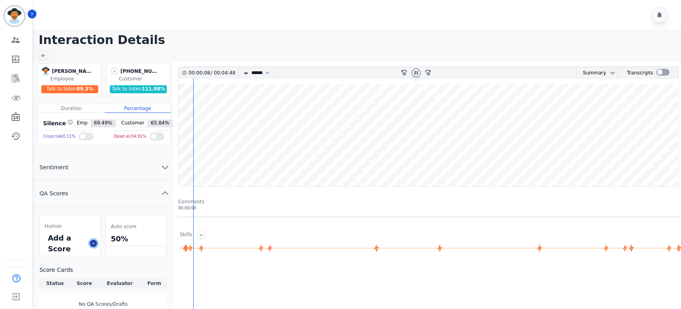
click at [93, 242] on icon at bounding box center [93, 244] width 4 height 4
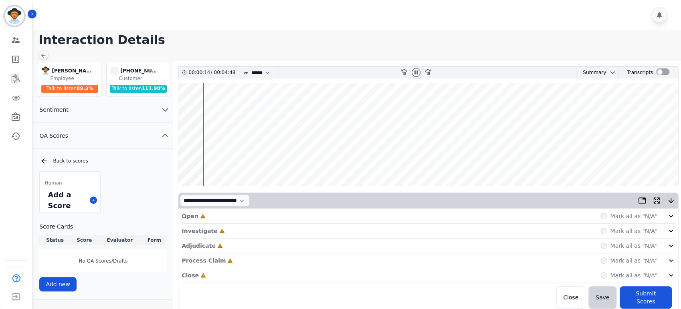
click at [671, 219] on icon at bounding box center [671, 216] width 8 height 8
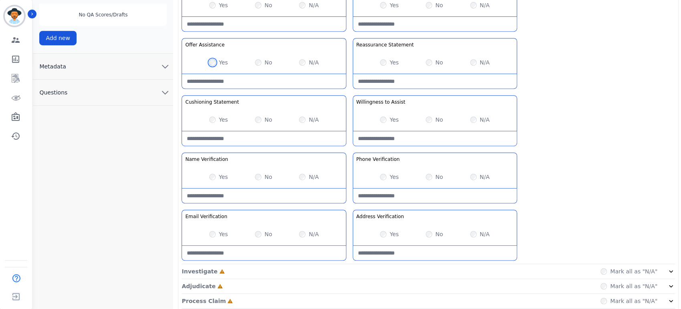
scroll to position [248, 0]
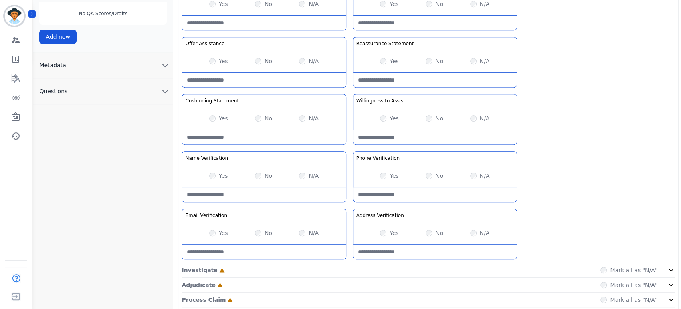
click at [669, 272] on icon at bounding box center [671, 271] width 8 height 8
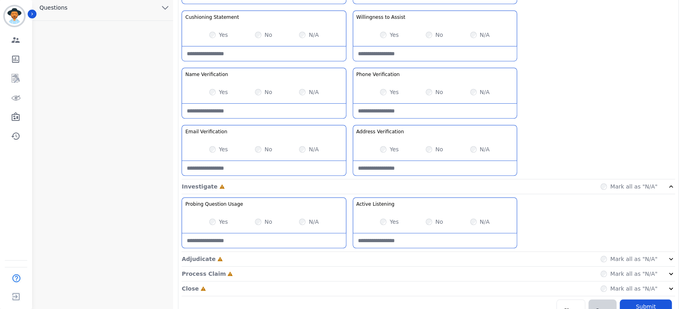
scroll to position [345, 0]
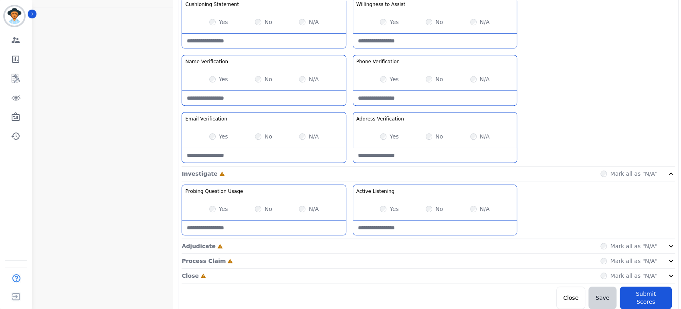
click at [670, 245] on icon at bounding box center [671, 246] width 4 height 2
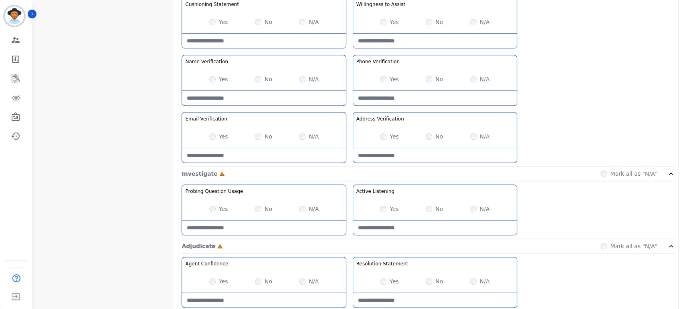
scroll to position [402, 0]
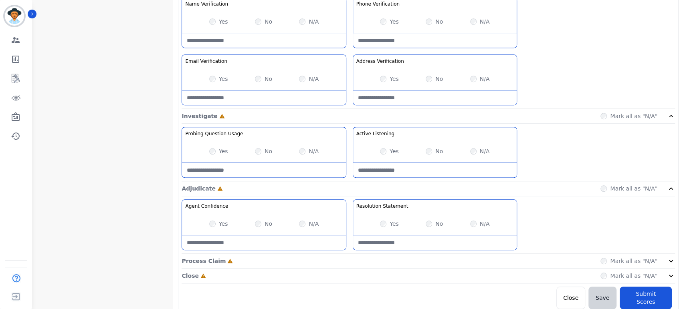
click at [667, 265] on div "Process Claim Incomplete Mark all as "N/A"" at bounding box center [428, 261] width 493 height 15
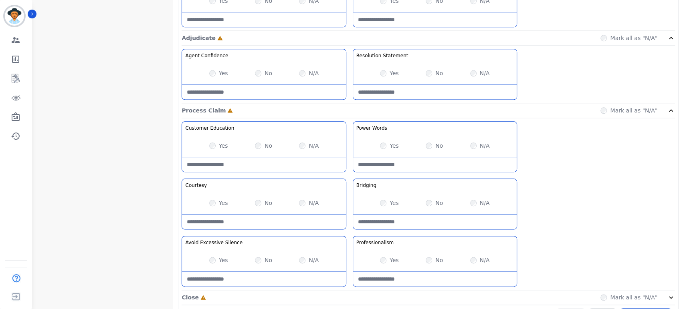
scroll to position [574, 0]
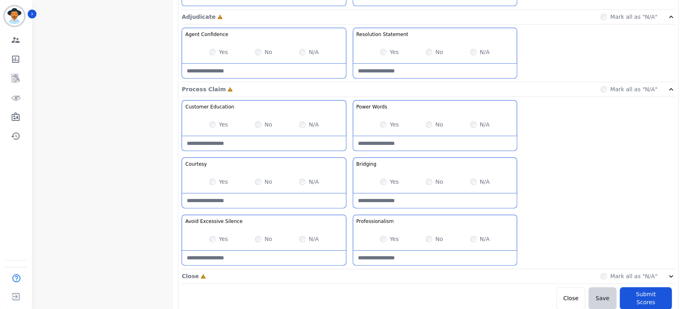
click at [669, 273] on icon at bounding box center [671, 277] width 8 height 8
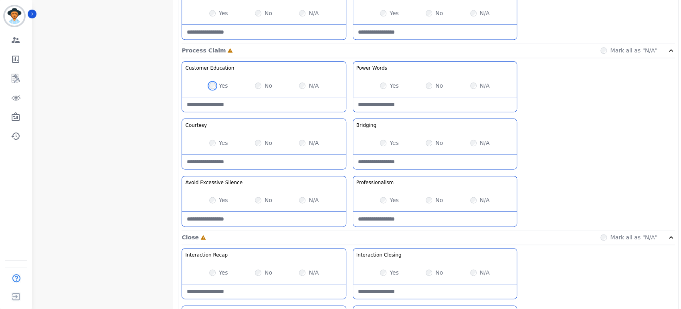
scroll to position [616, 0]
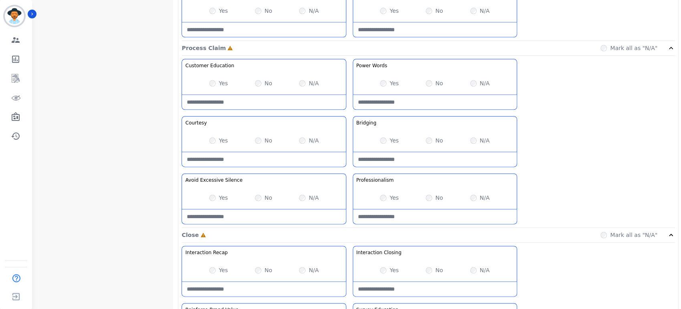
click at [386, 79] on div "Yes" at bounding box center [389, 83] width 19 height 8
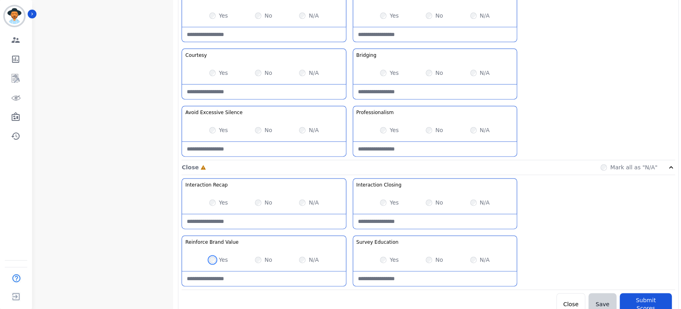
scroll to position [689, 0]
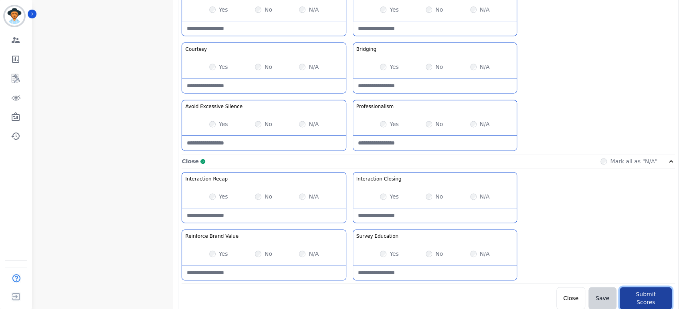
click at [648, 291] on button "Submit Scores" at bounding box center [646, 298] width 52 height 22
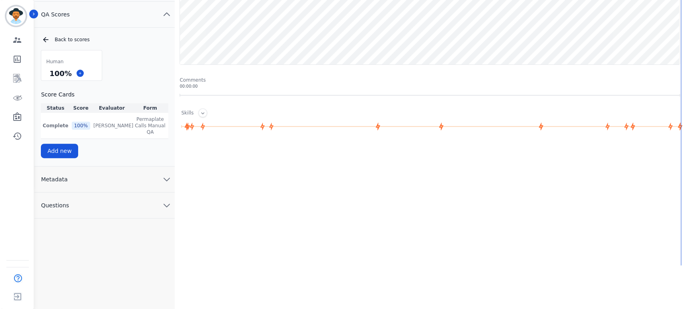
scroll to position [0, 0]
